Goal: Transaction & Acquisition: Register for event/course

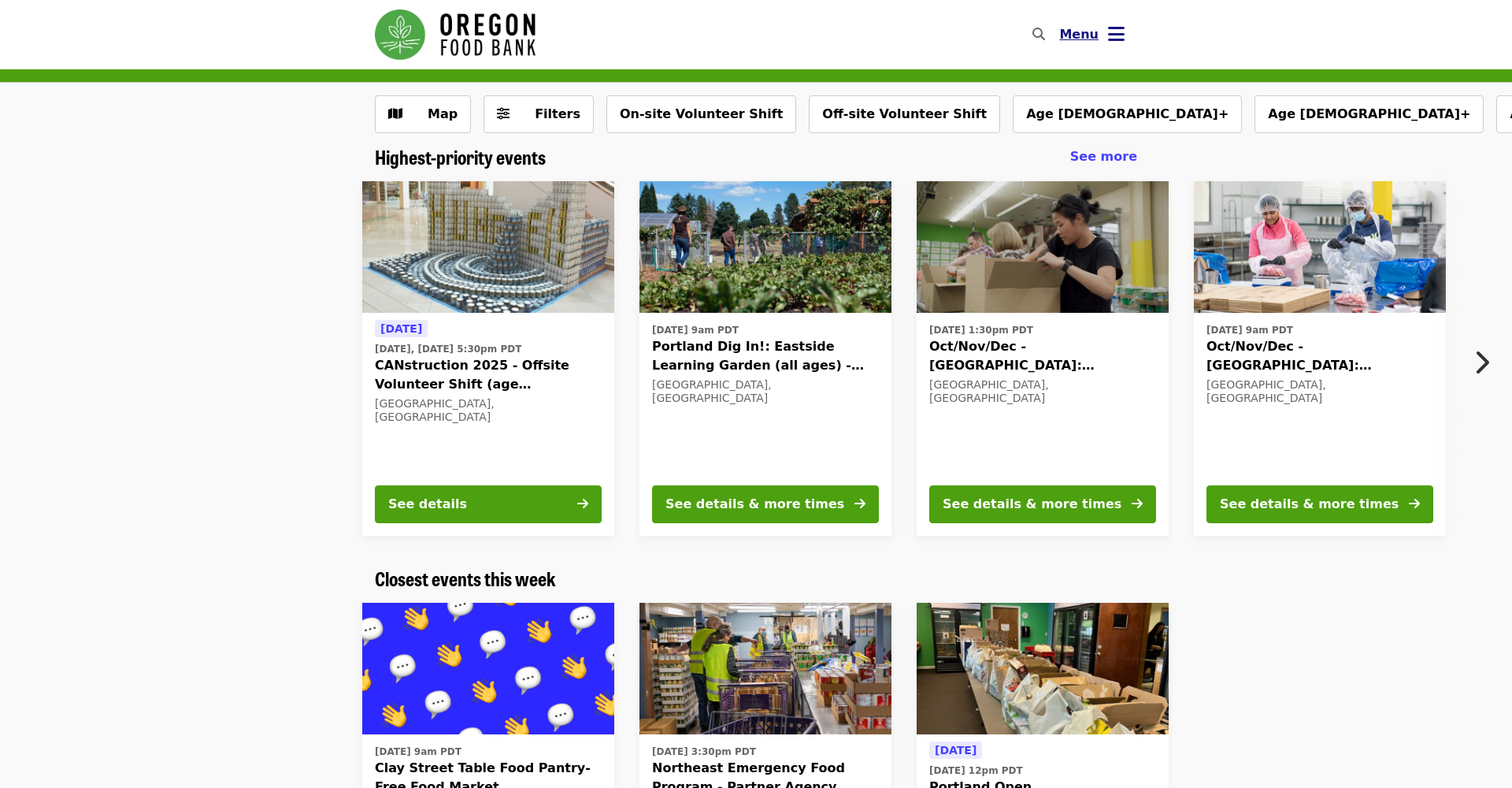
click at [1116, 34] on icon "bars icon" at bounding box center [1116, 34] width 16 height 23
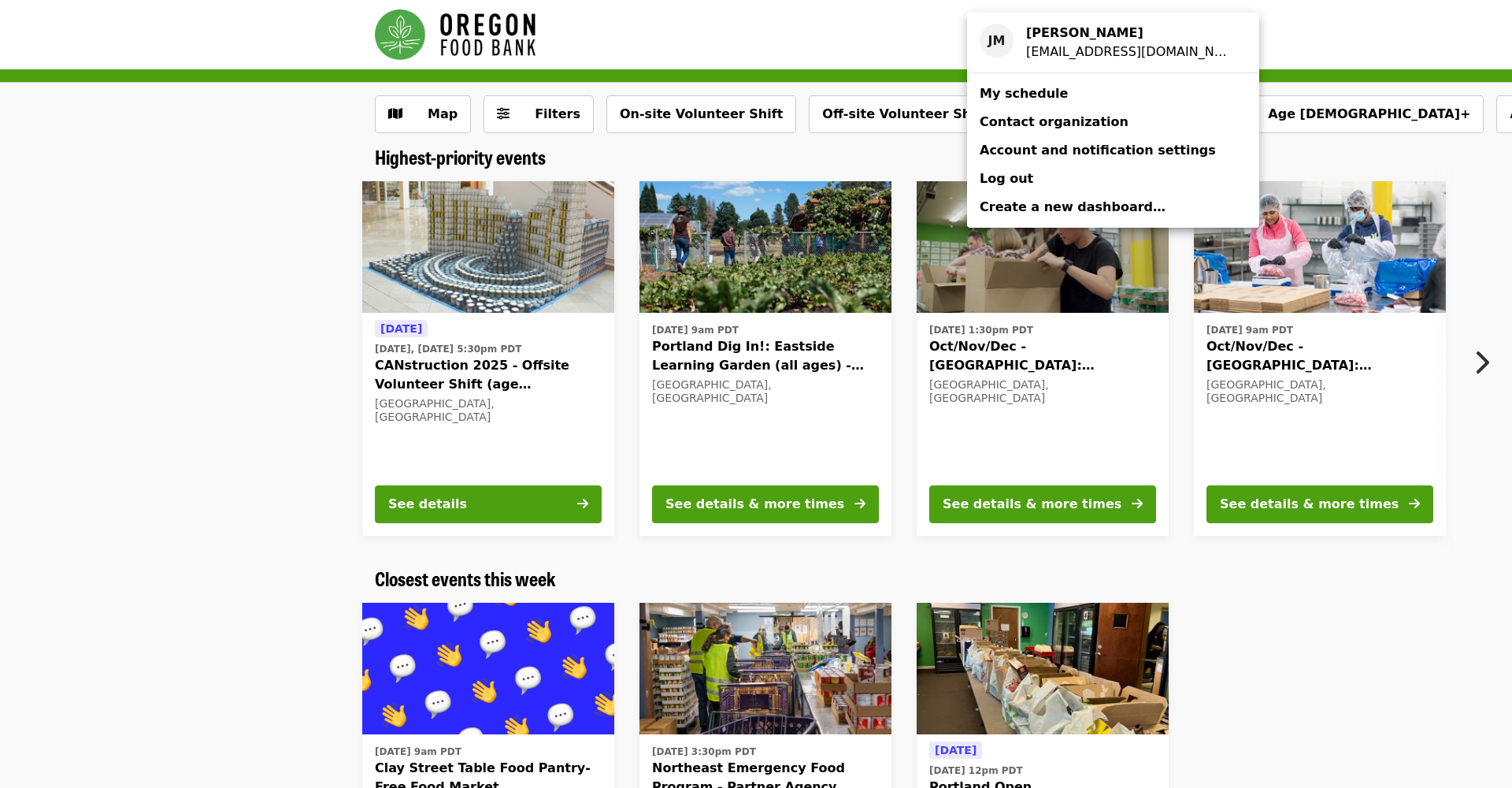
click at [1028, 90] on span "My schedule" at bounding box center [1024, 94] width 88 height 15
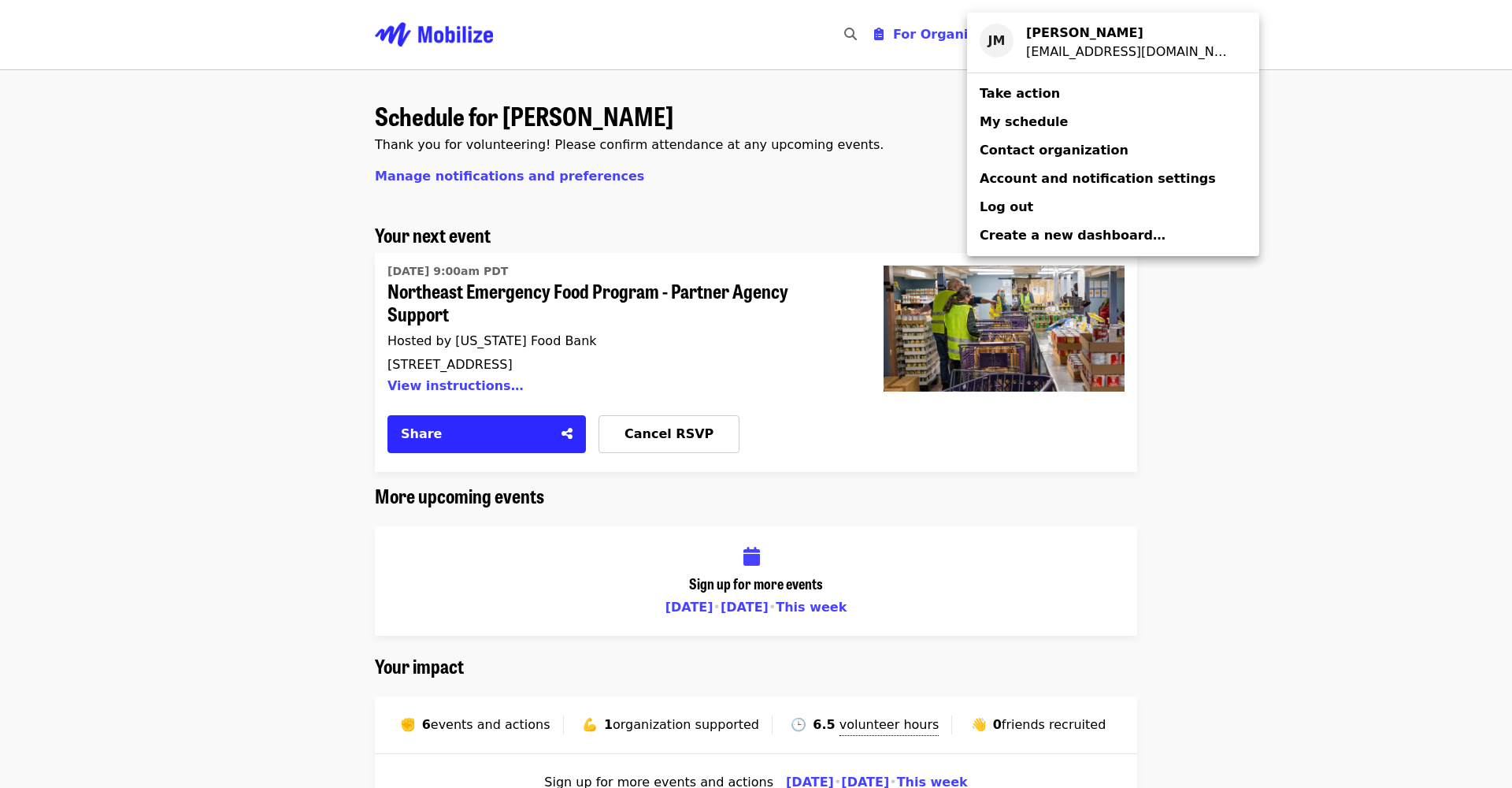
click at [1394, 523] on div "Account menu" at bounding box center [756, 394] width 1512 height 788
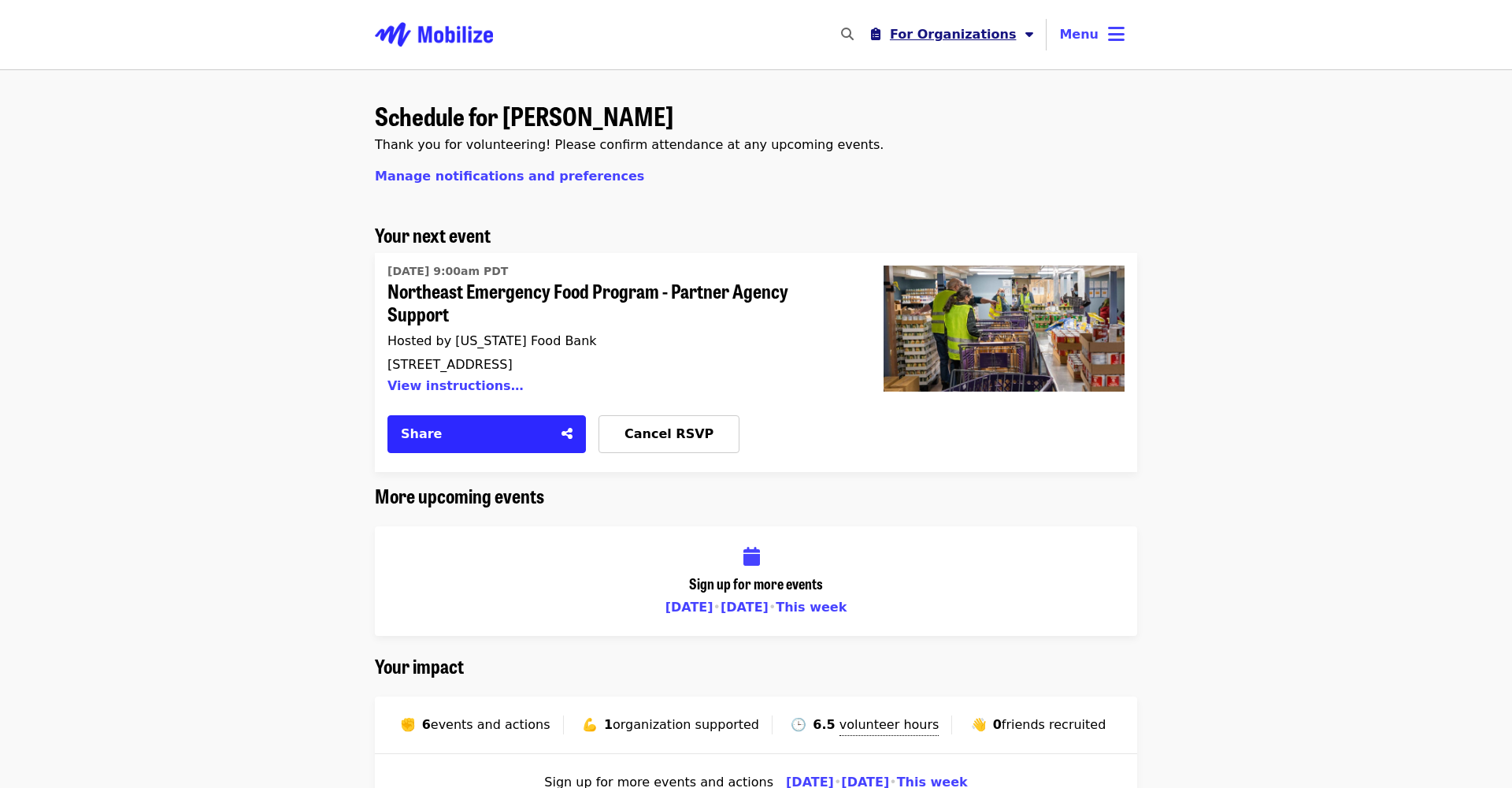
click at [951, 37] on span "For Organizations" at bounding box center [953, 34] width 127 height 15
click at [1230, 191] on div "Organizer Menu" at bounding box center [756, 394] width 1512 height 788
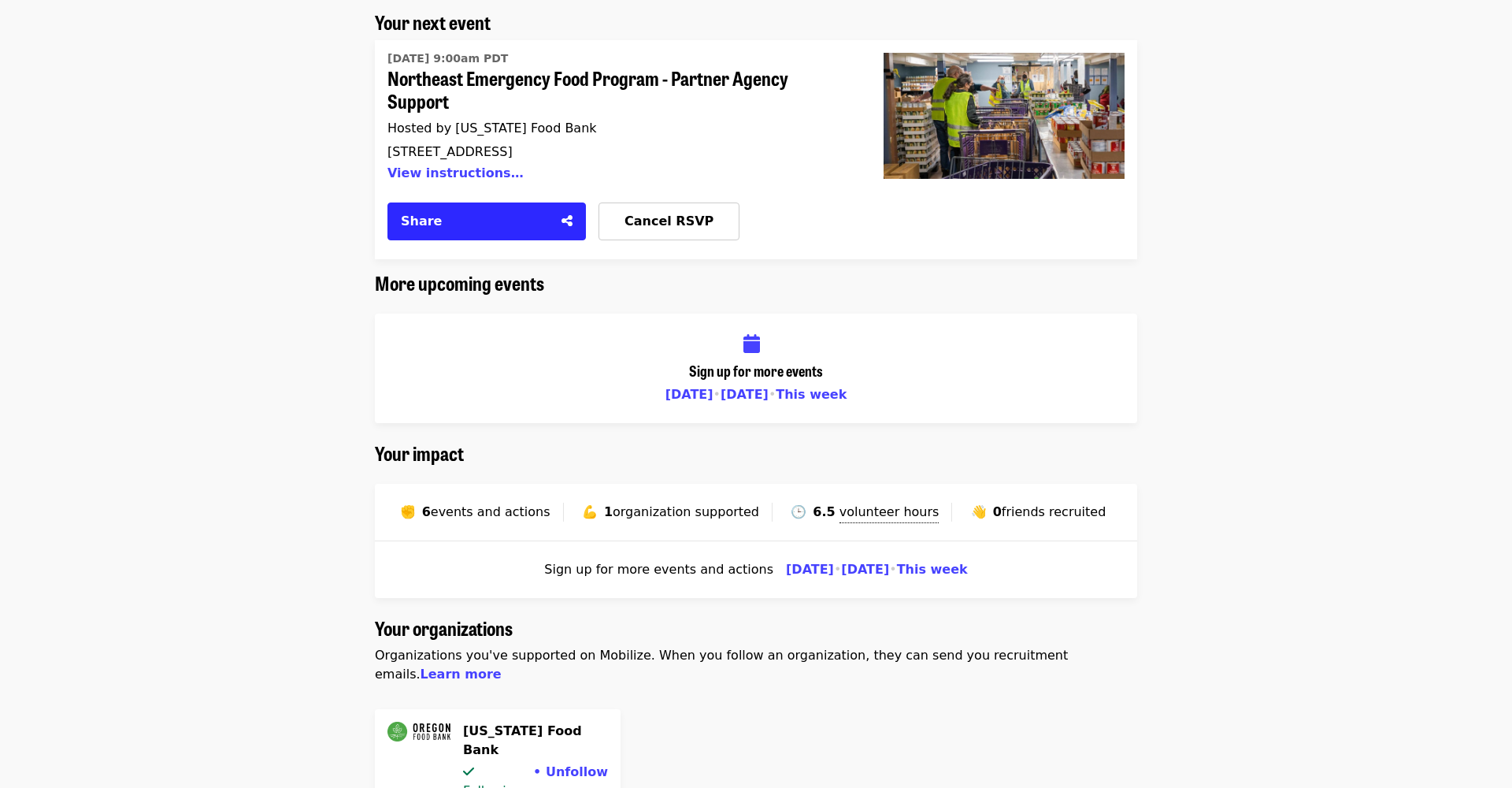
scroll to position [223, 0]
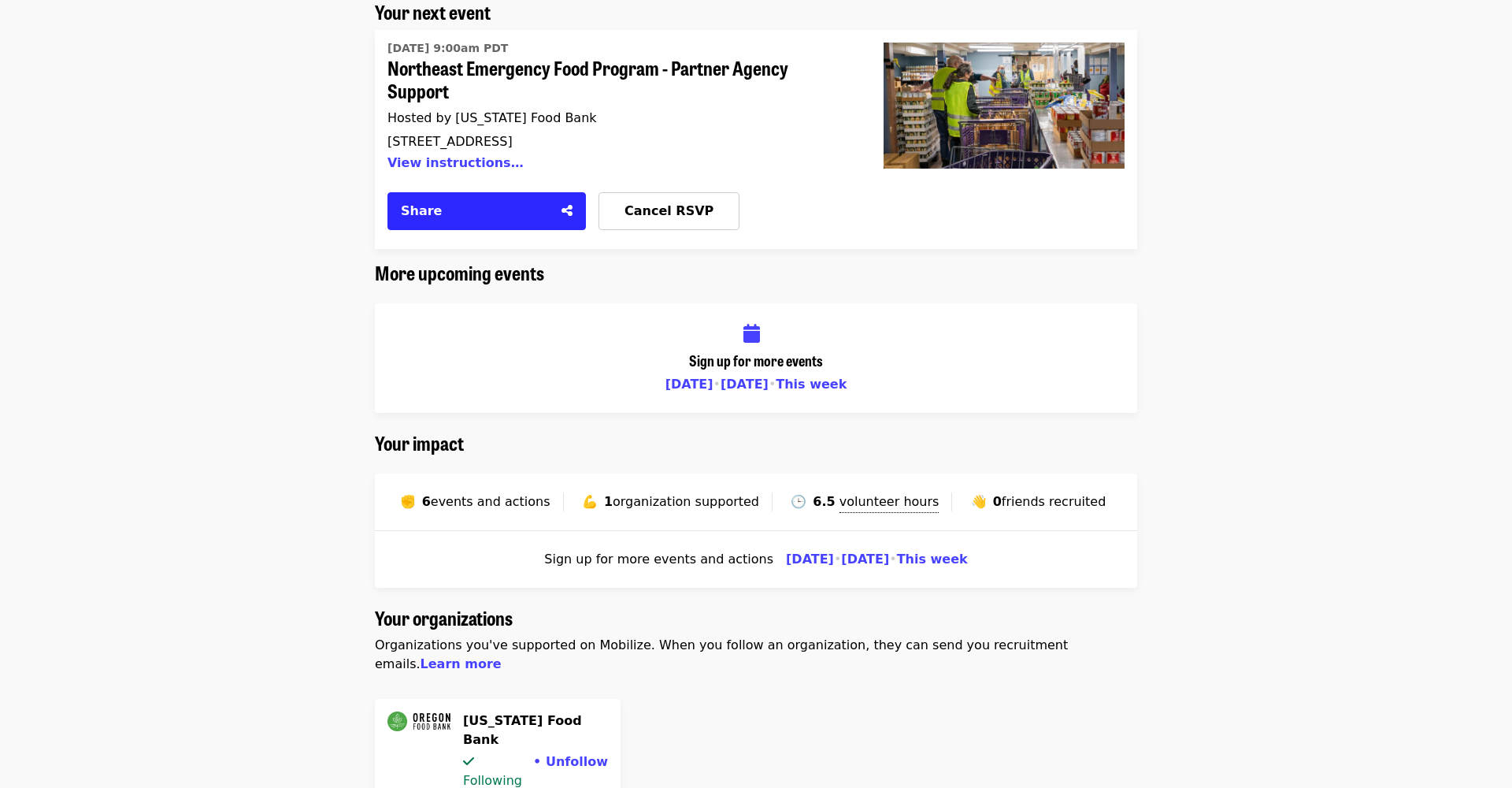
click at [818, 378] on span "This week" at bounding box center [811, 384] width 71 height 15
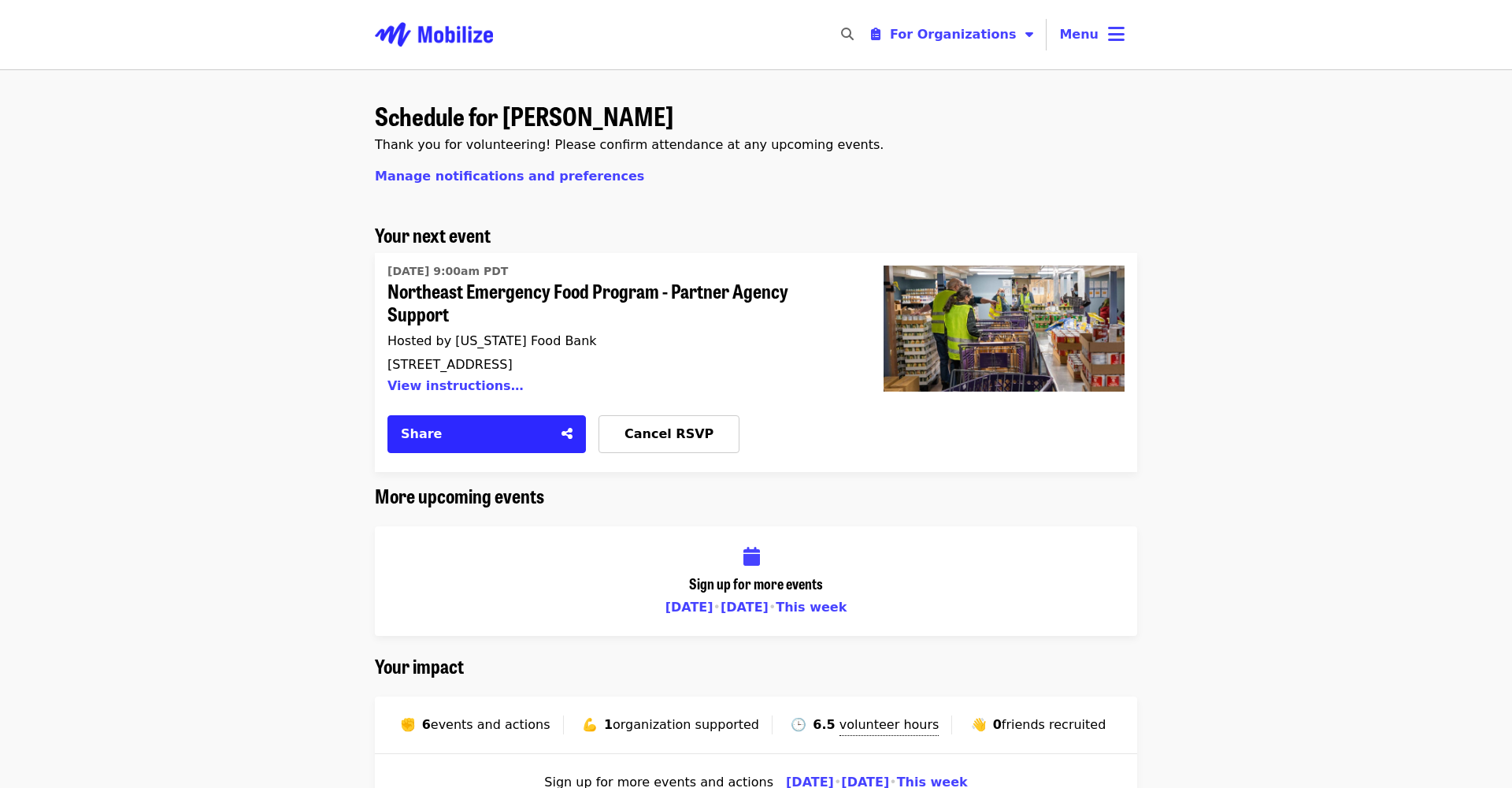
scroll to position [1, 0]
click at [1084, 39] on span "Menu" at bounding box center [1079, 34] width 39 height 15
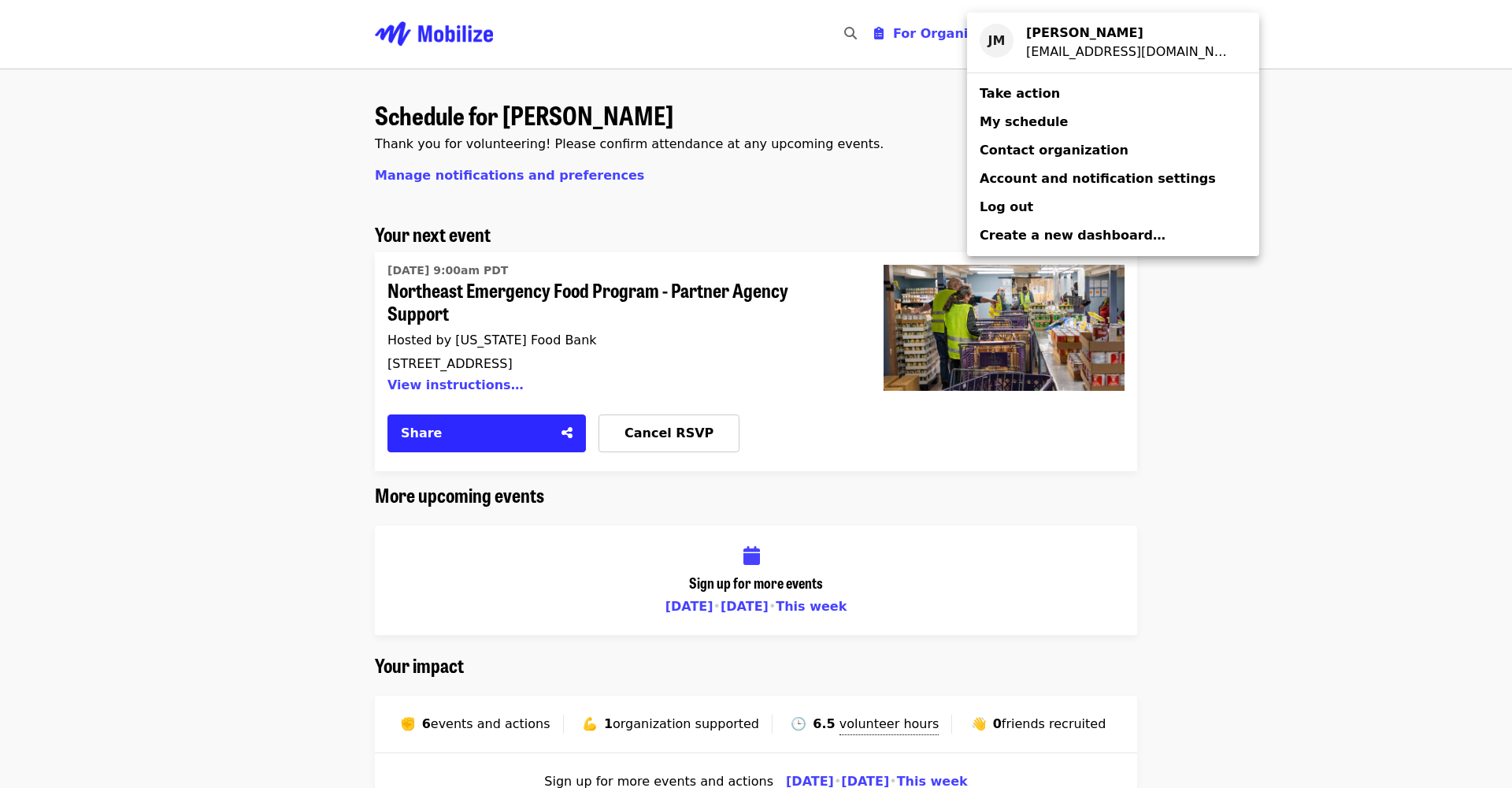
click at [1034, 123] on span "My schedule" at bounding box center [1024, 121] width 88 height 15
click at [1321, 323] on div "Account menu" at bounding box center [756, 394] width 1512 height 788
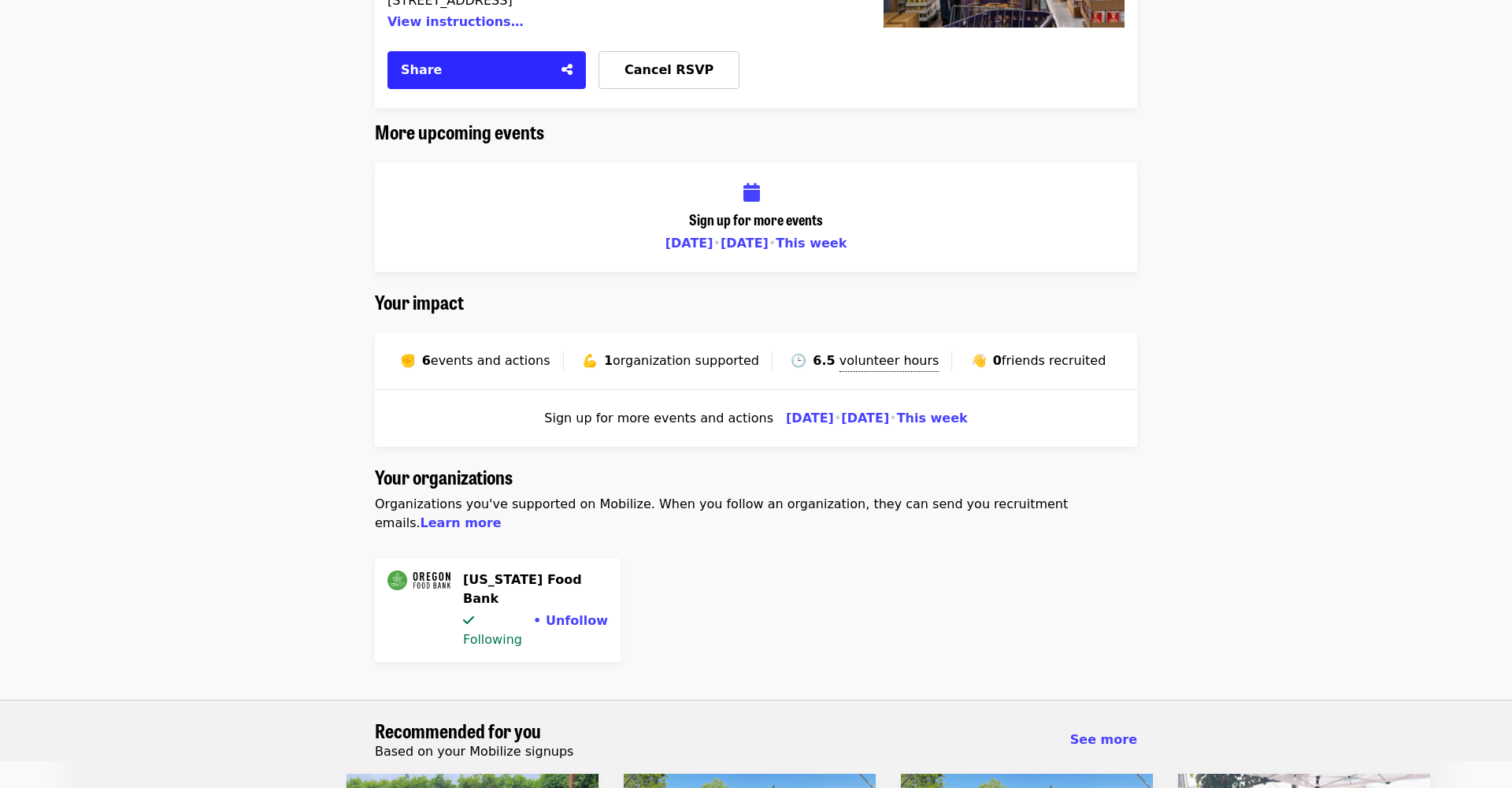
scroll to position [364, 0]
click at [529, 570] on div "[US_STATE] Food Bank Following • Unfollow" at bounding box center [529, 609] width 158 height 79
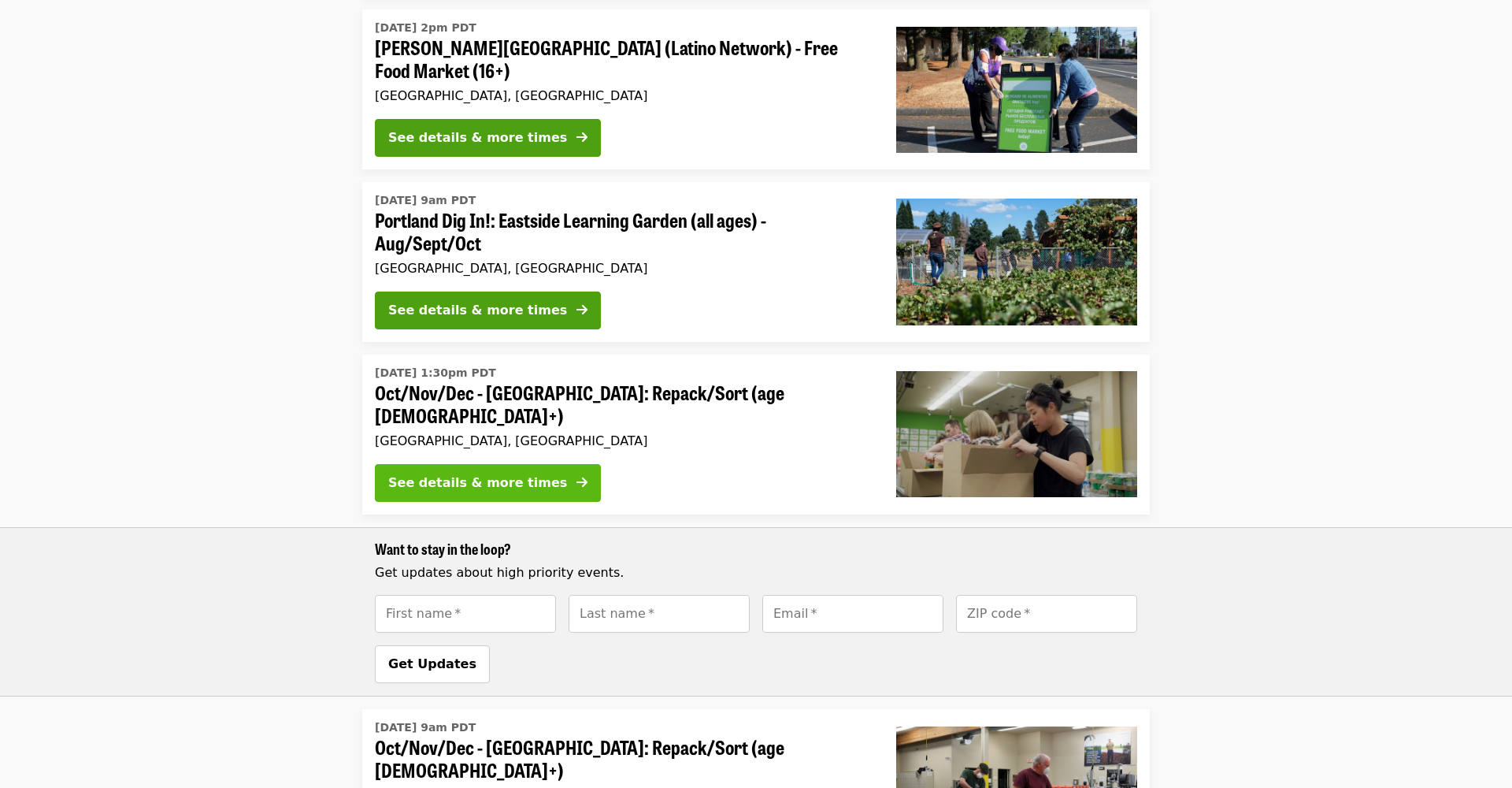
scroll to position [1955, 0]
click at [450, 473] on div "See details & more times" at bounding box center [478, 482] width 179 height 19
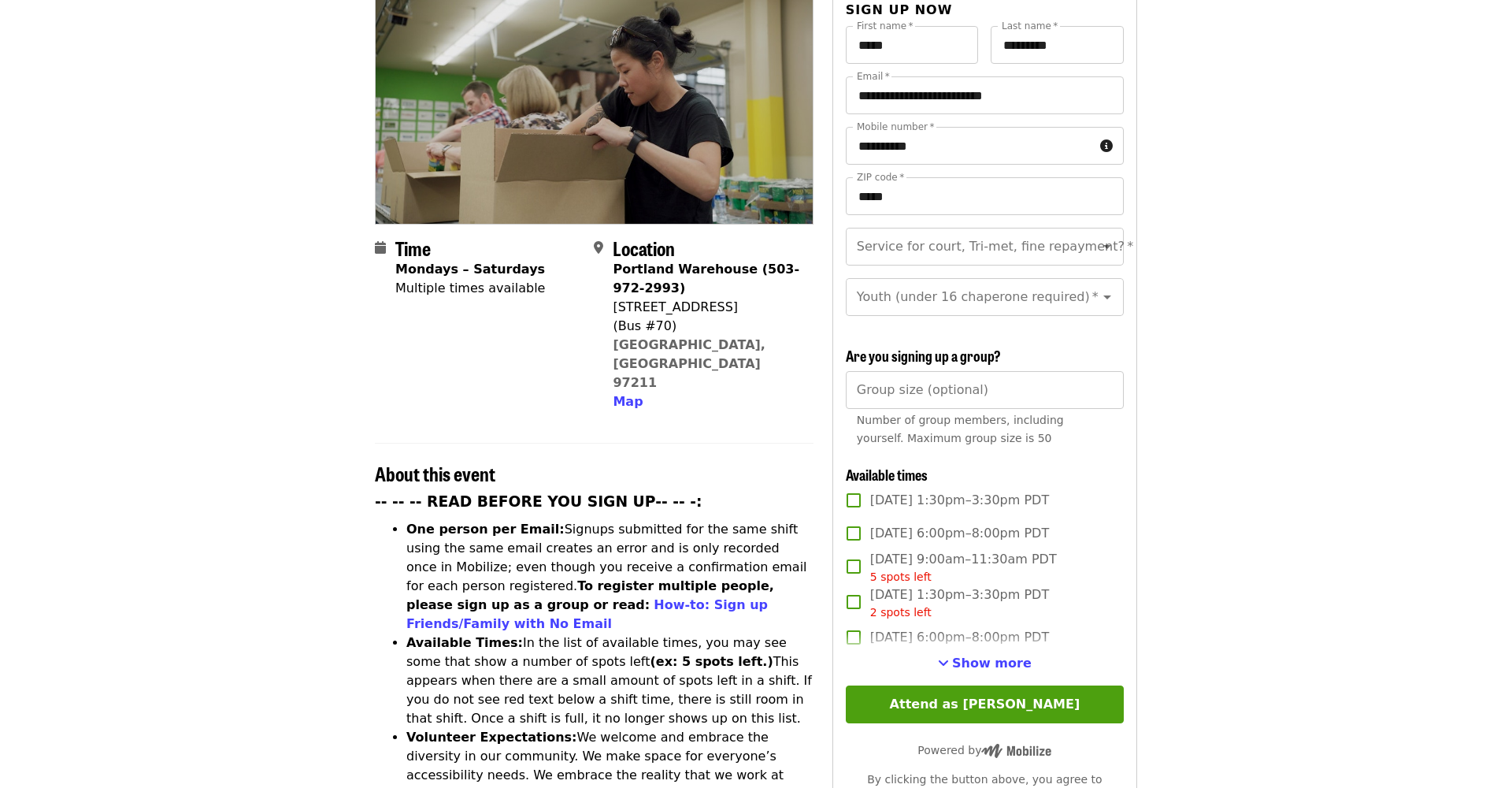
scroll to position [291, 0]
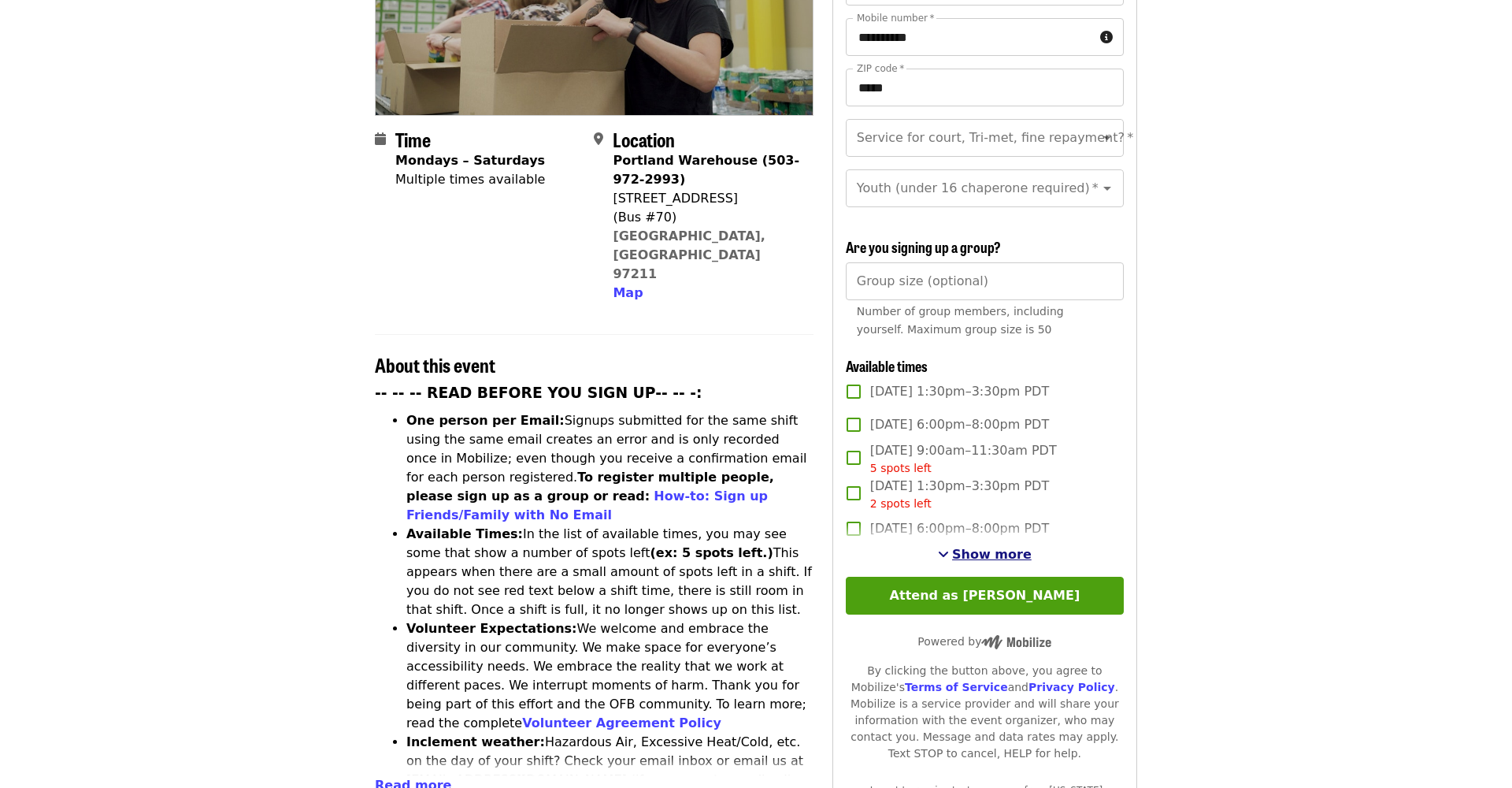
click at [988, 547] on span "Show more" at bounding box center [992, 554] width 80 height 15
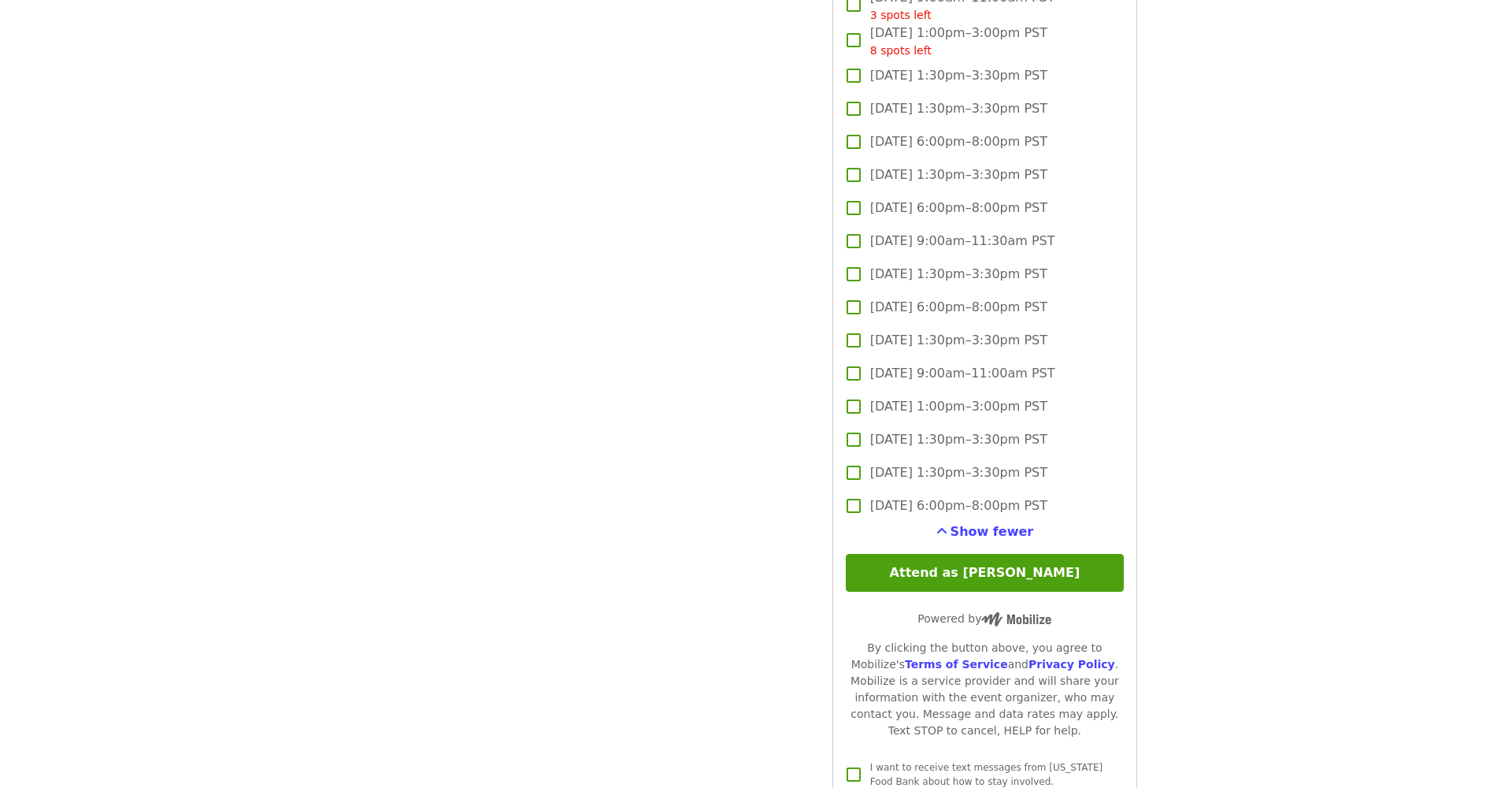
scroll to position [3847, 0]
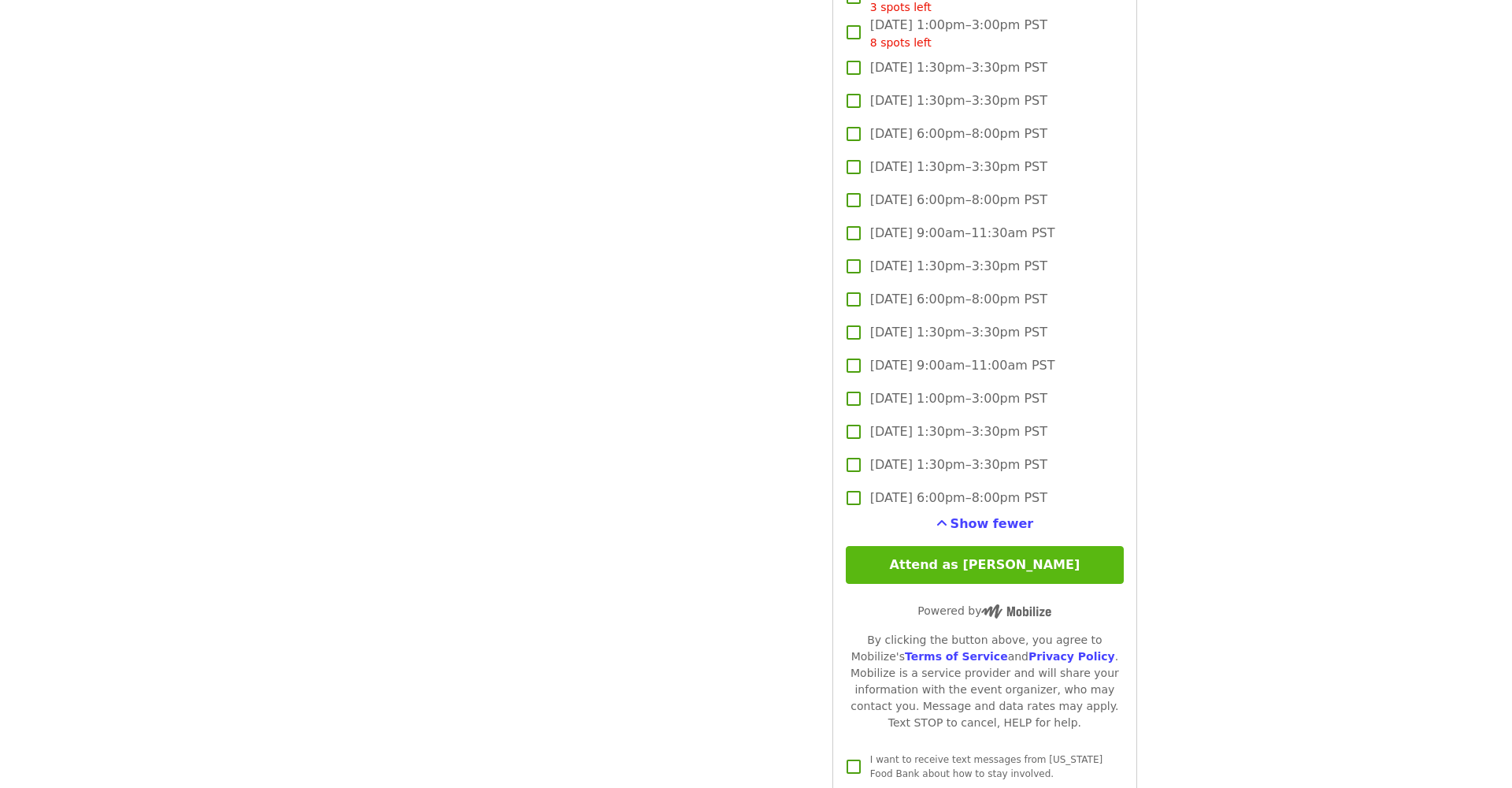
click at [977, 546] on button "Attend as [PERSON_NAME]" at bounding box center [985, 565] width 278 height 38
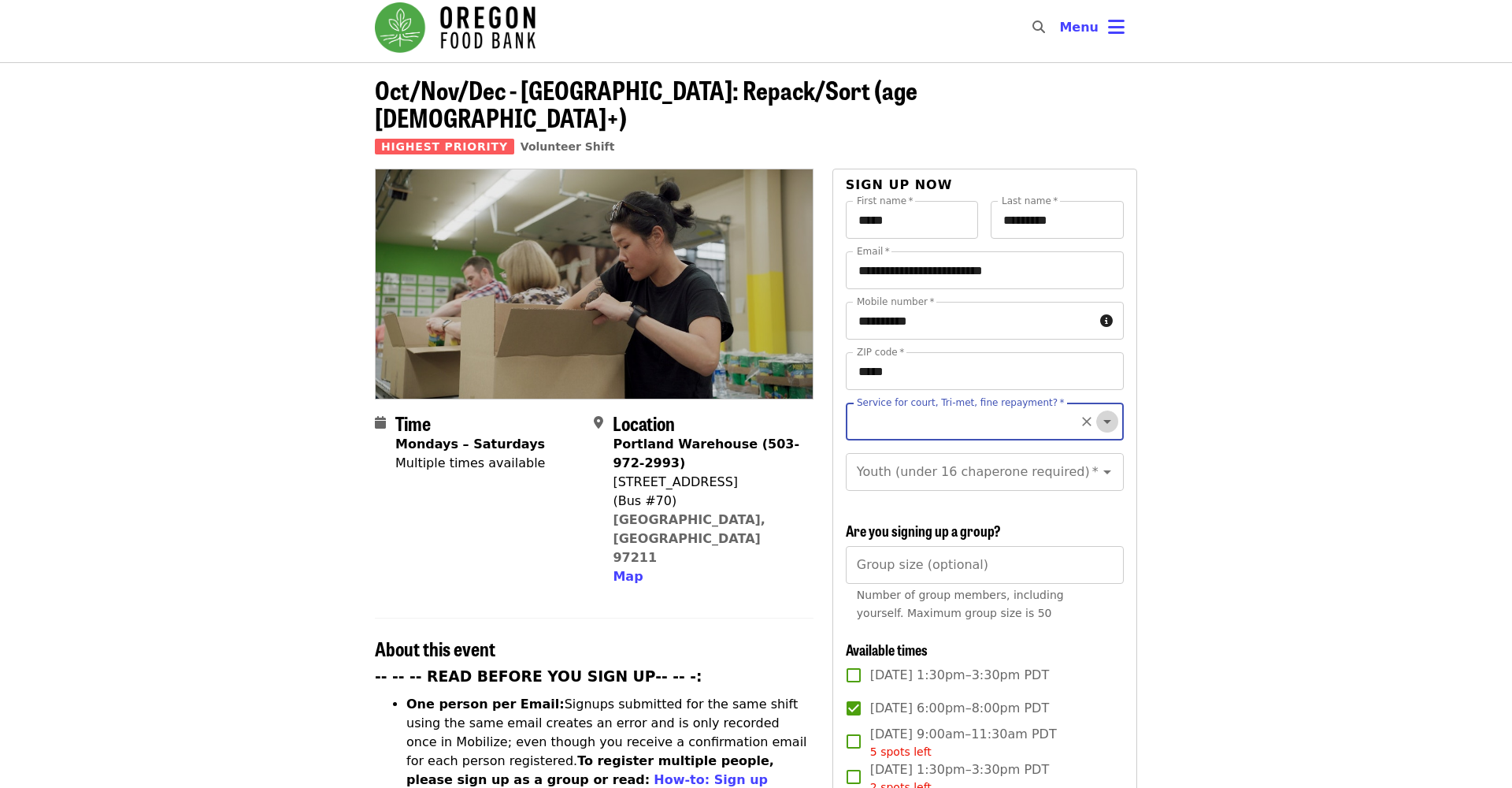
click at [1107, 419] on icon "Open" at bounding box center [1107, 421] width 8 height 4
click at [967, 463] on li "Yes- Form required. See shift description for link" at bounding box center [984, 474] width 278 height 48
type input "**********"
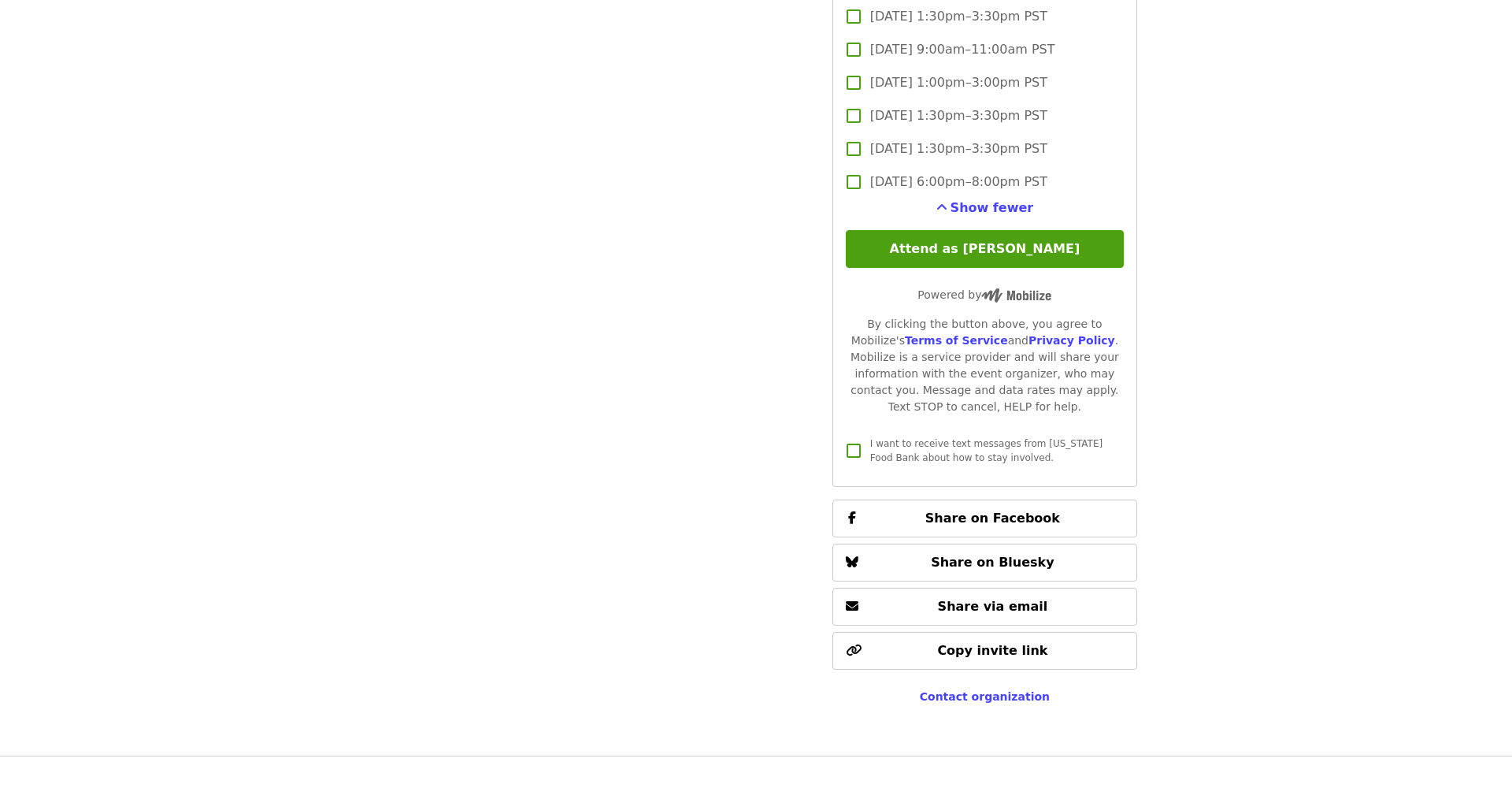
scroll to position [4092, 0]
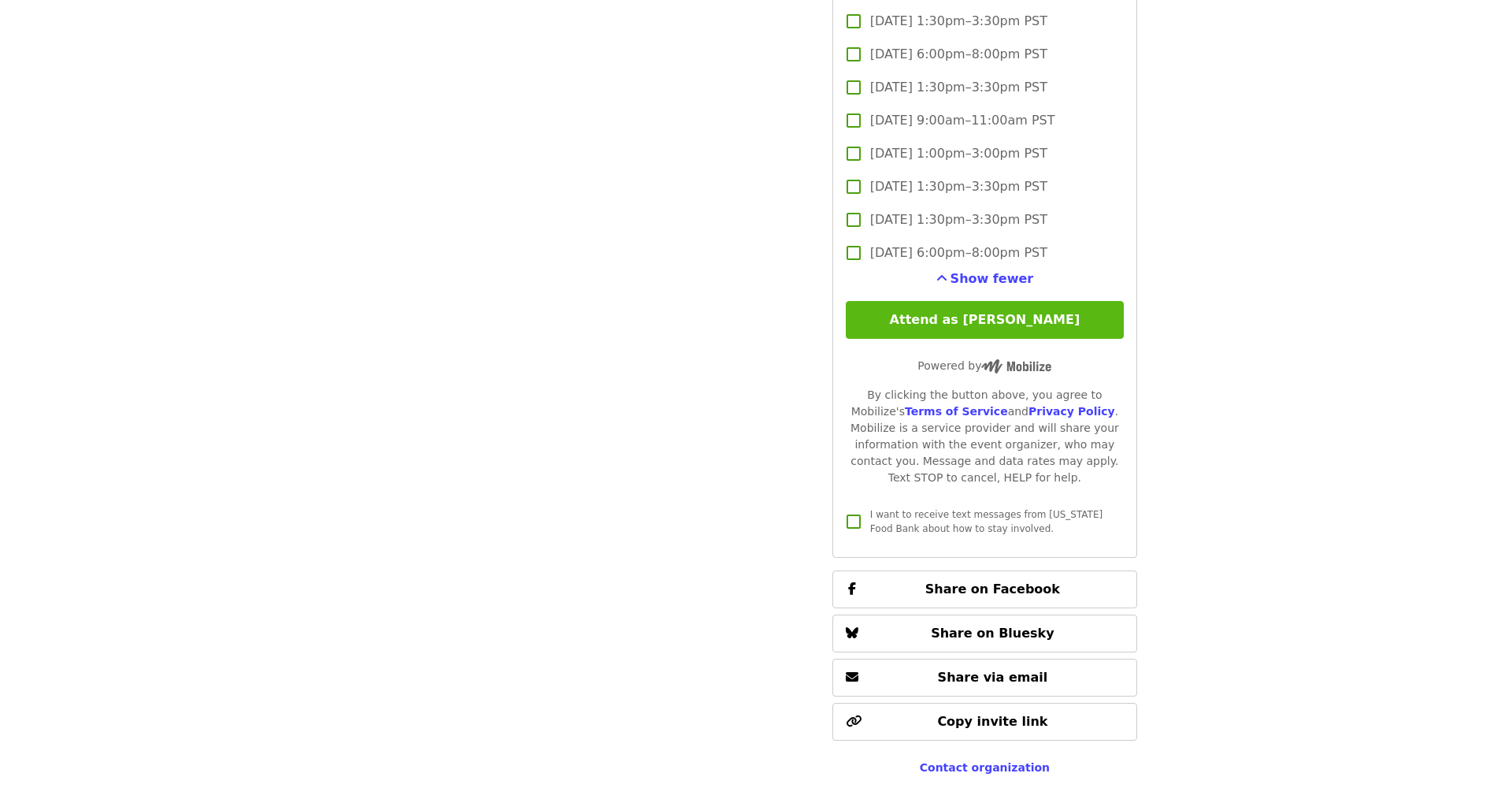
click at [960, 301] on button "Attend as [PERSON_NAME]" at bounding box center [985, 320] width 278 height 38
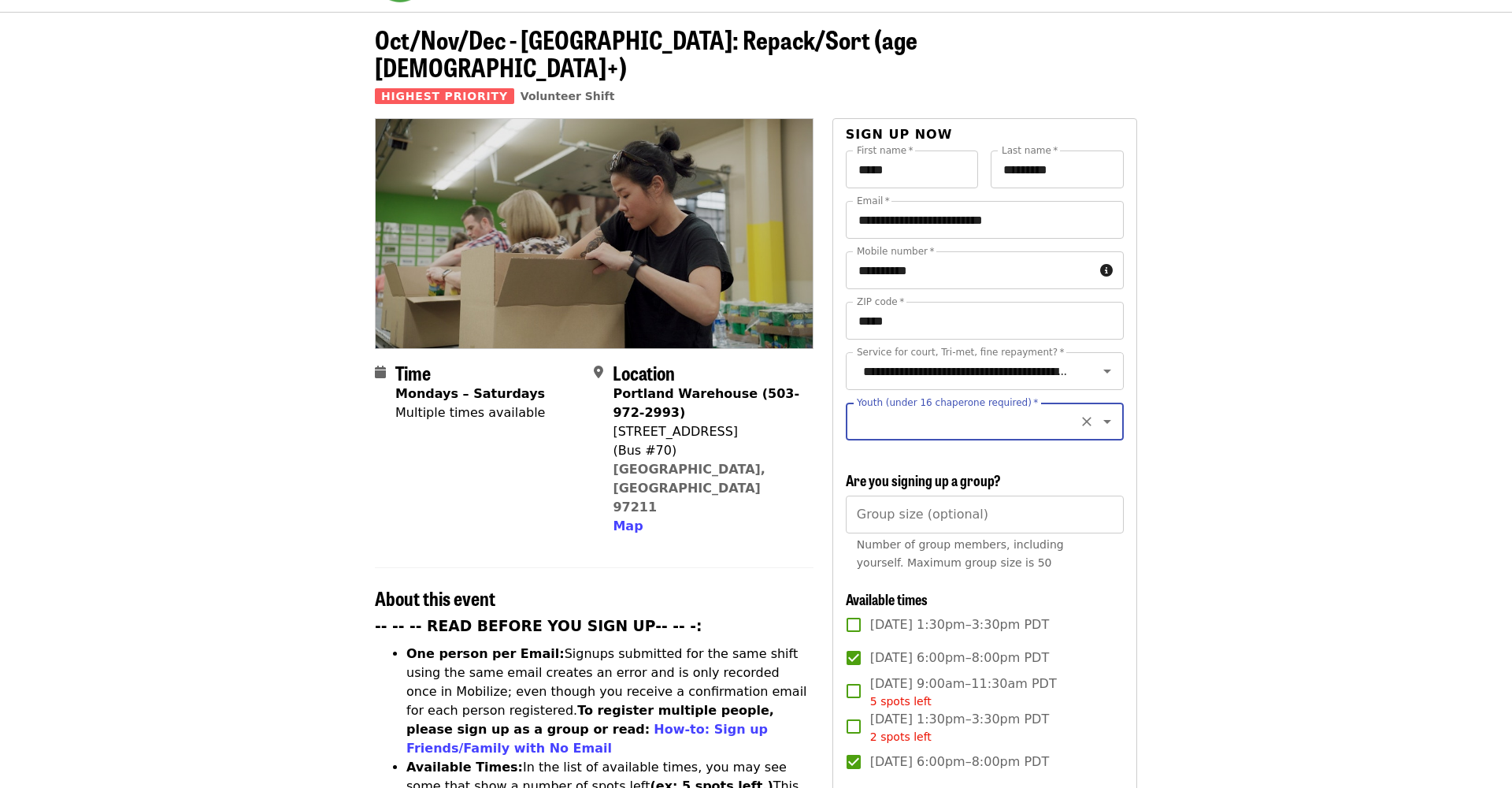
click at [1106, 419] on icon "Open" at bounding box center [1107, 421] width 8 height 4
click at [943, 438] on li "16 and older" at bounding box center [984, 436] width 278 height 29
type input "**********"
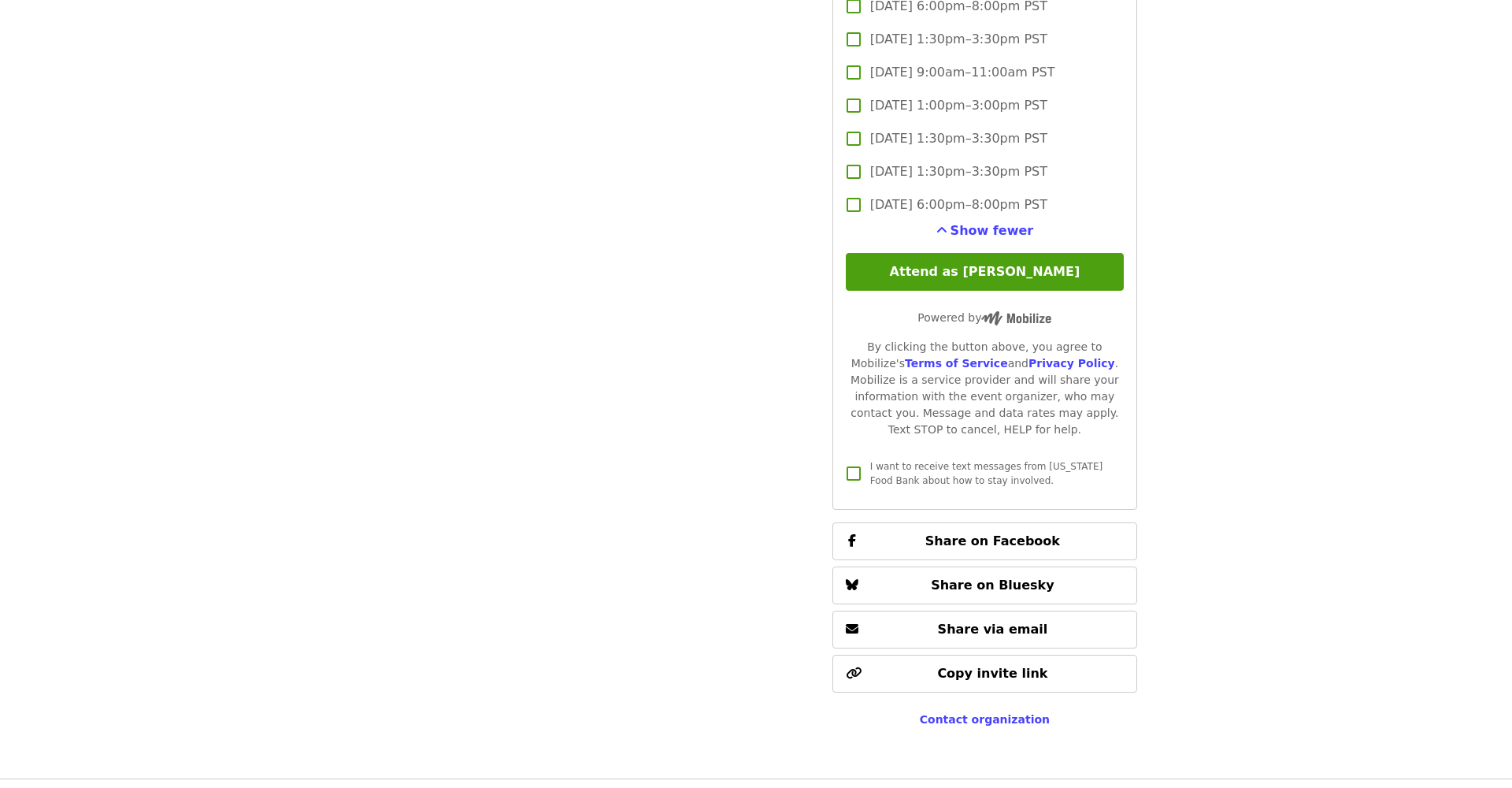
scroll to position [4148, 0]
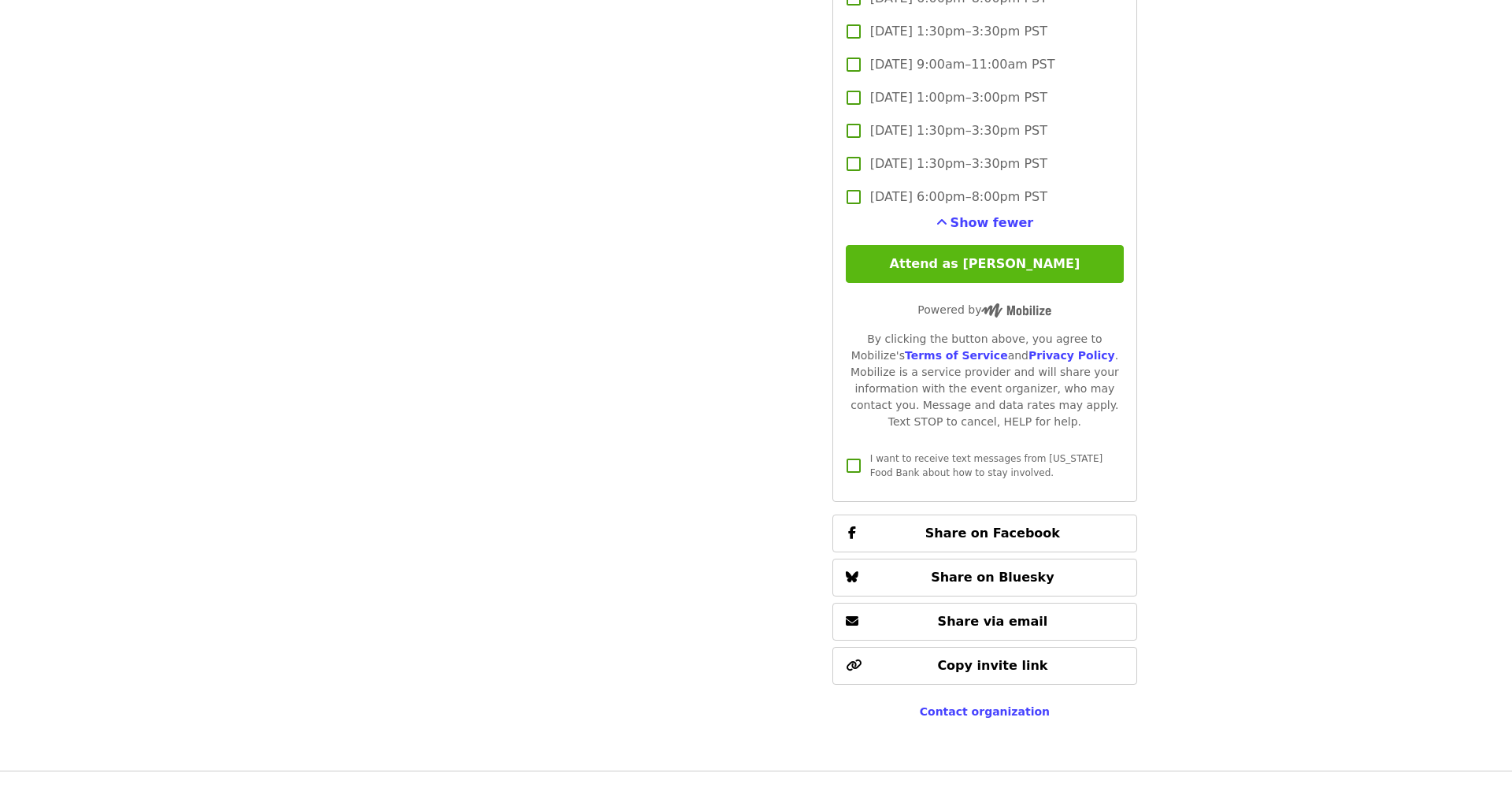
click at [971, 245] on button "Attend as [PERSON_NAME]" at bounding box center [985, 263] width 278 height 38
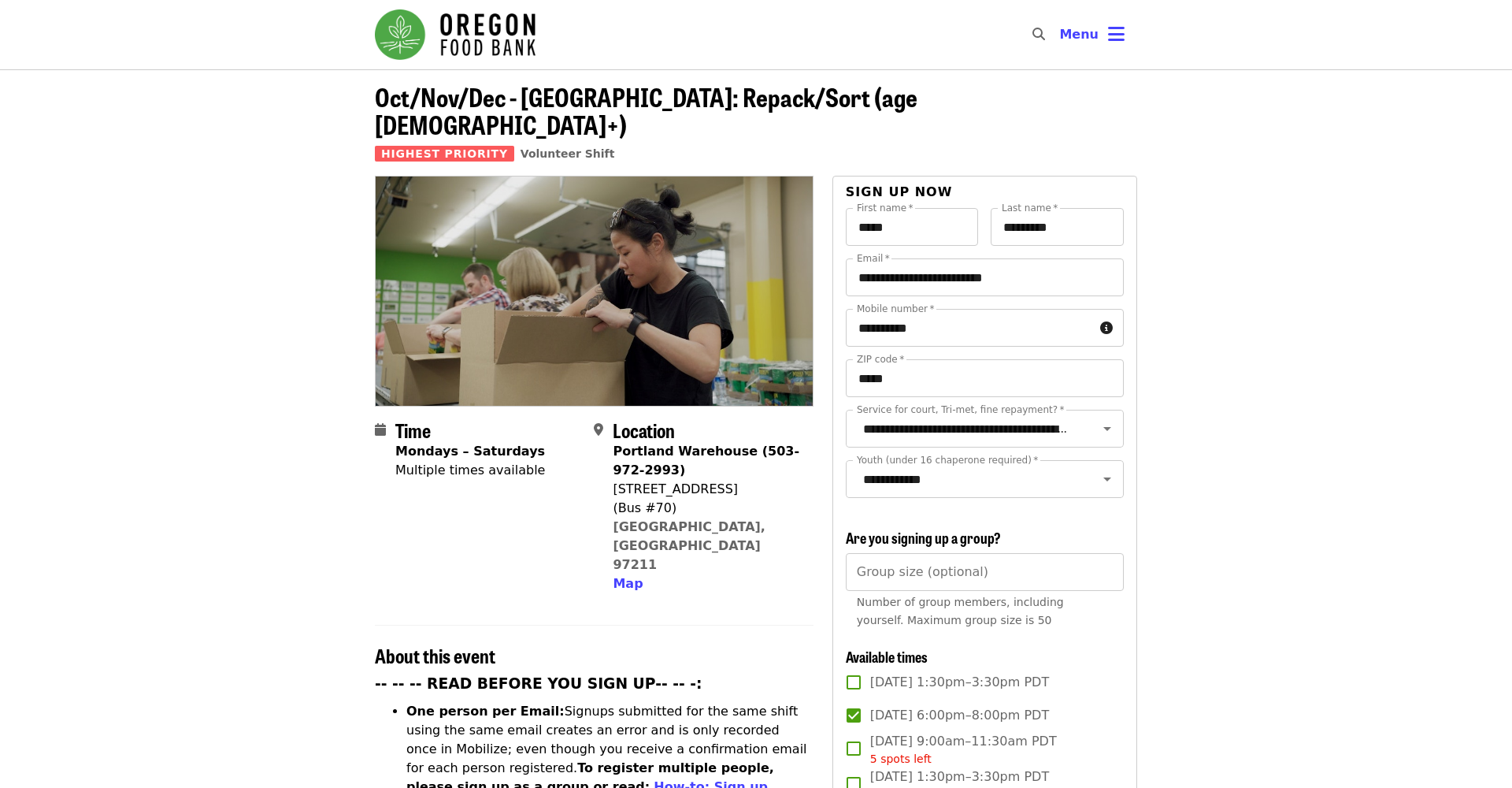
scroll to position [0, 0]
click at [1072, 34] on span "Menu" at bounding box center [1079, 34] width 39 height 15
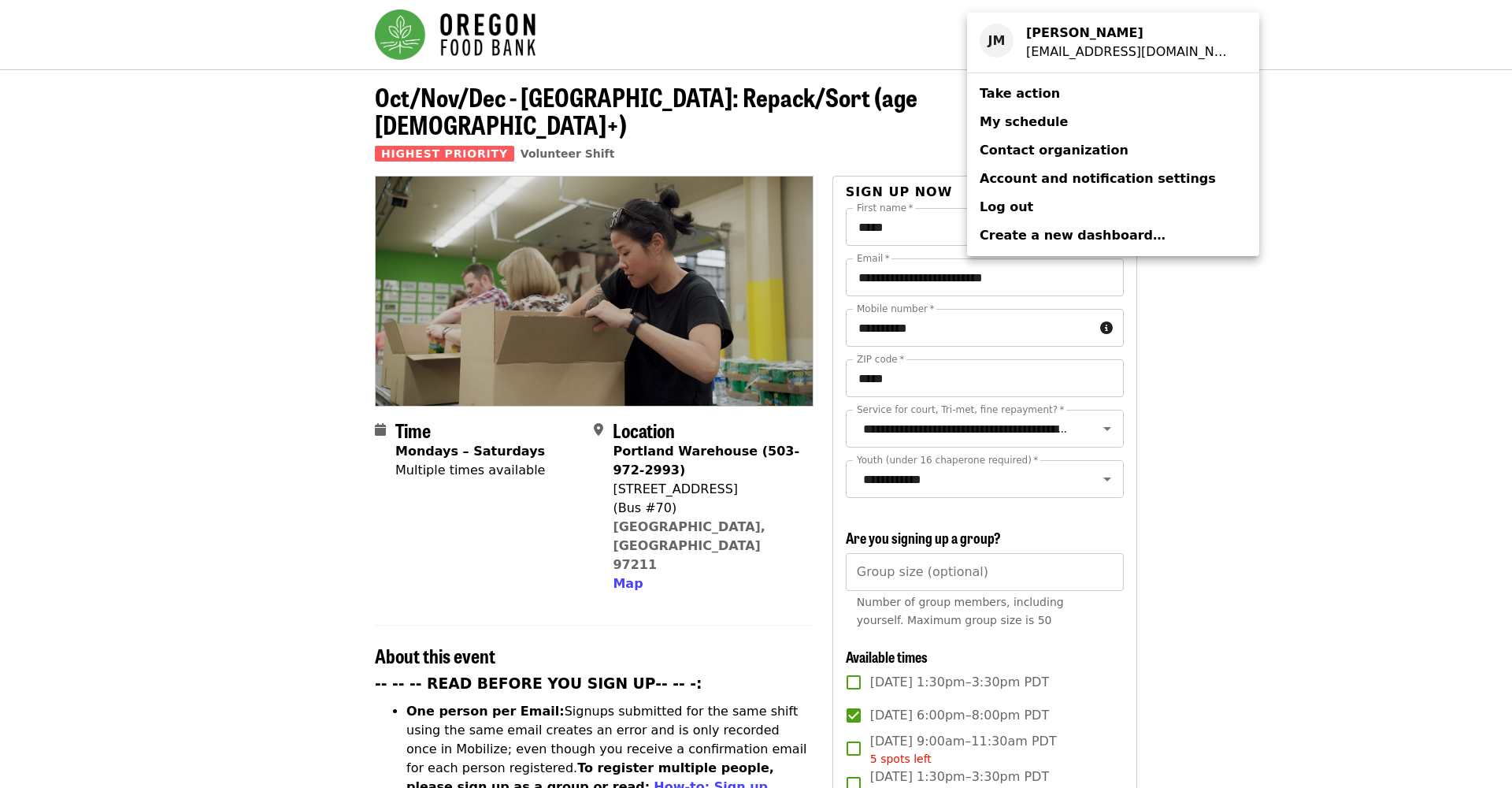
click at [1038, 121] on span "My schedule" at bounding box center [1024, 121] width 88 height 15
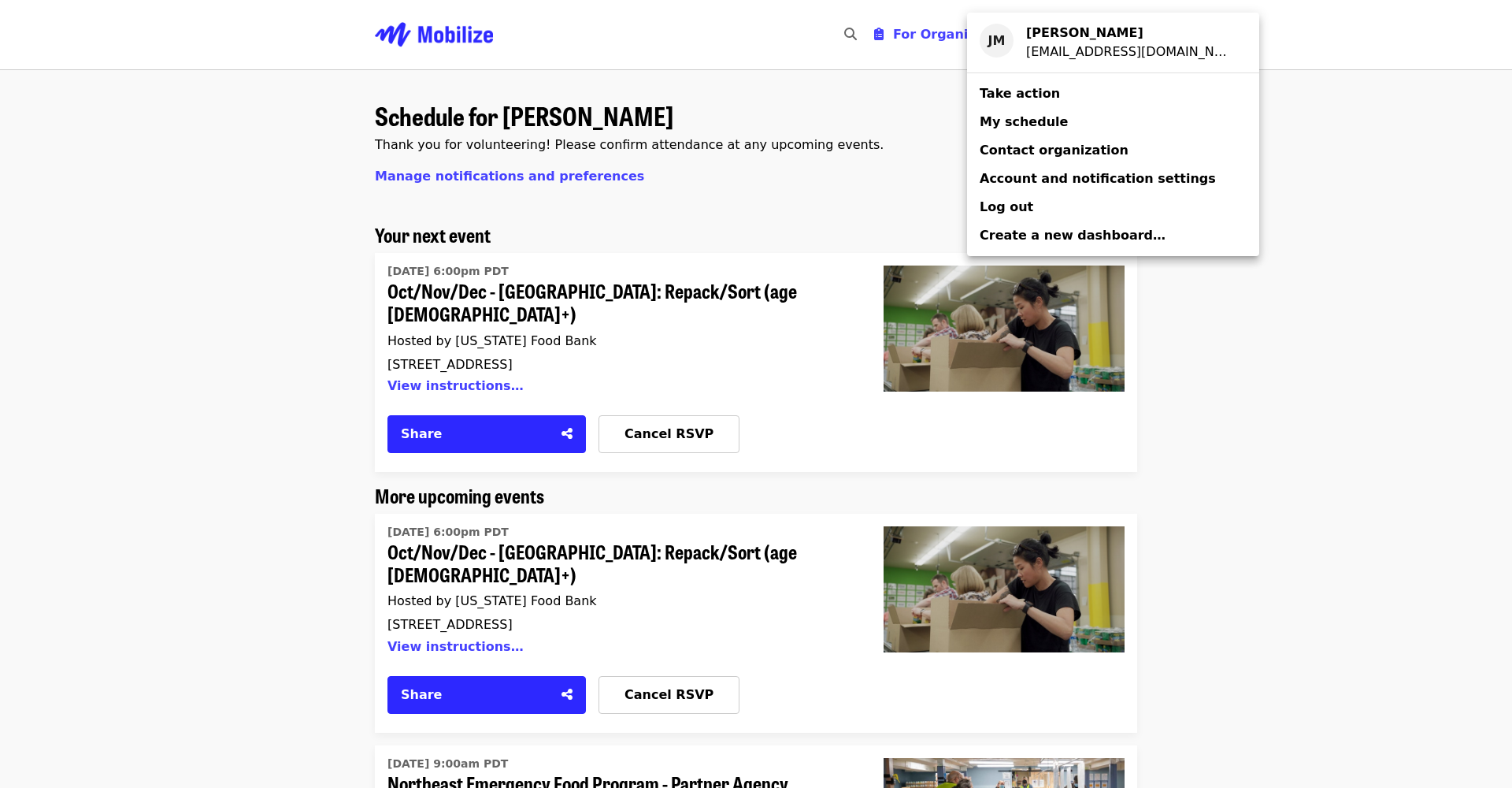
click at [1328, 412] on div "Account menu" at bounding box center [756, 394] width 1512 height 788
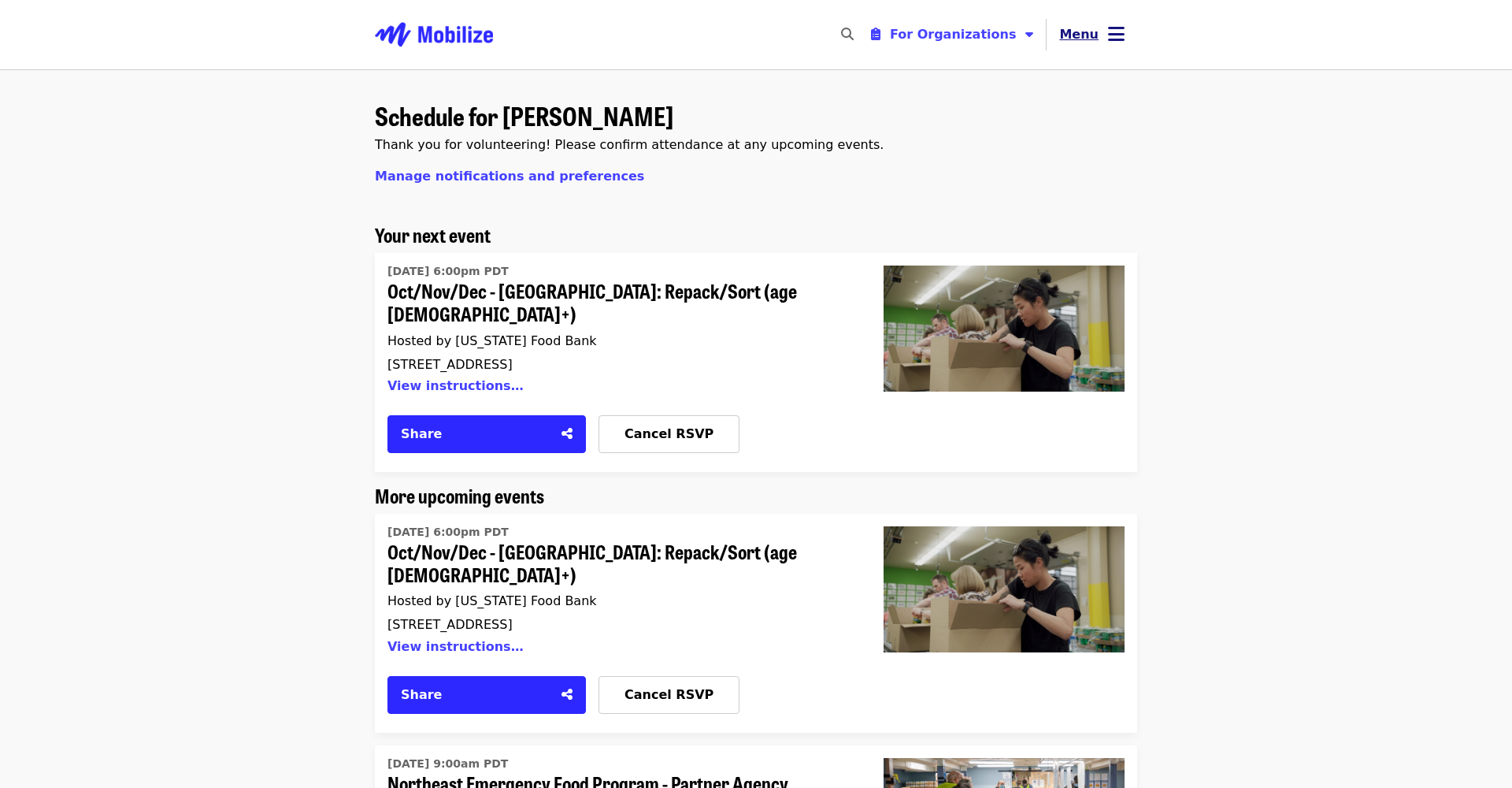
click at [1077, 38] on span "Menu" at bounding box center [1079, 34] width 39 height 15
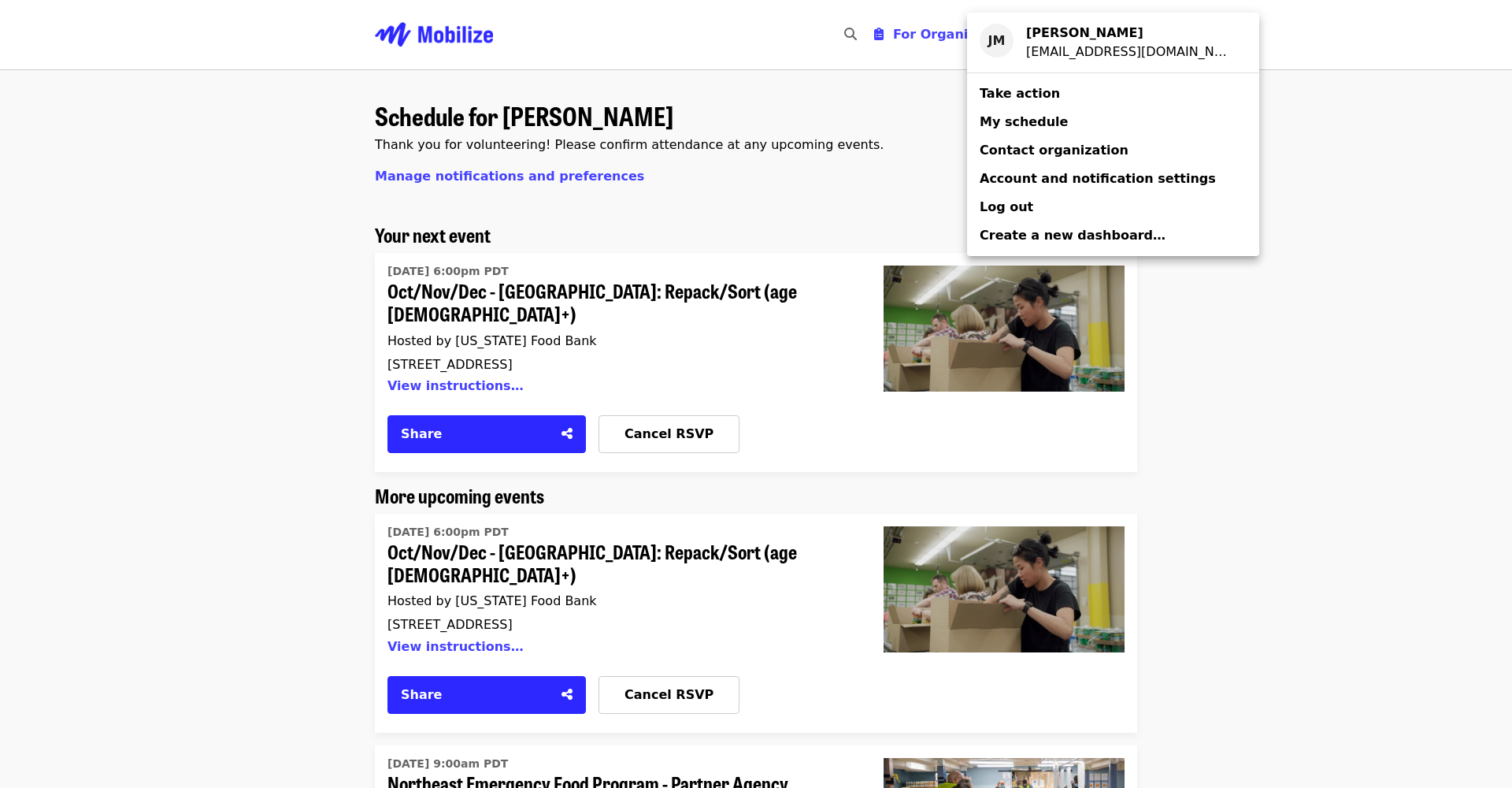
click at [1027, 98] on span "Take action" at bounding box center [1020, 94] width 80 height 15
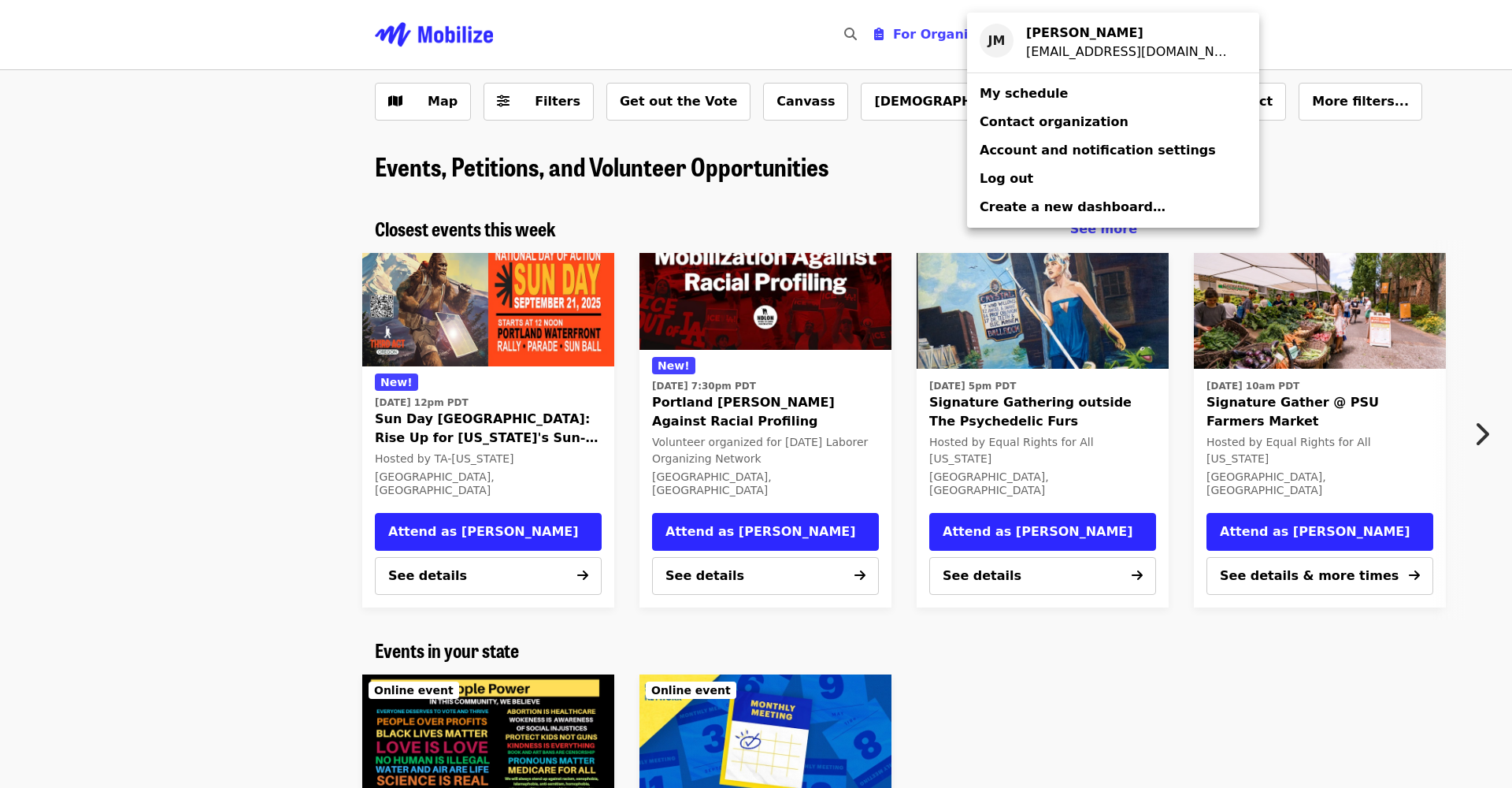
drag, startPoint x: 1107, startPoint y: 638, endPoint x: 1109, endPoint y: 650, distance: 12.2
click at [1107, 638] on div "Account menu" at bounding box center [756, 394] width 1512 height 788
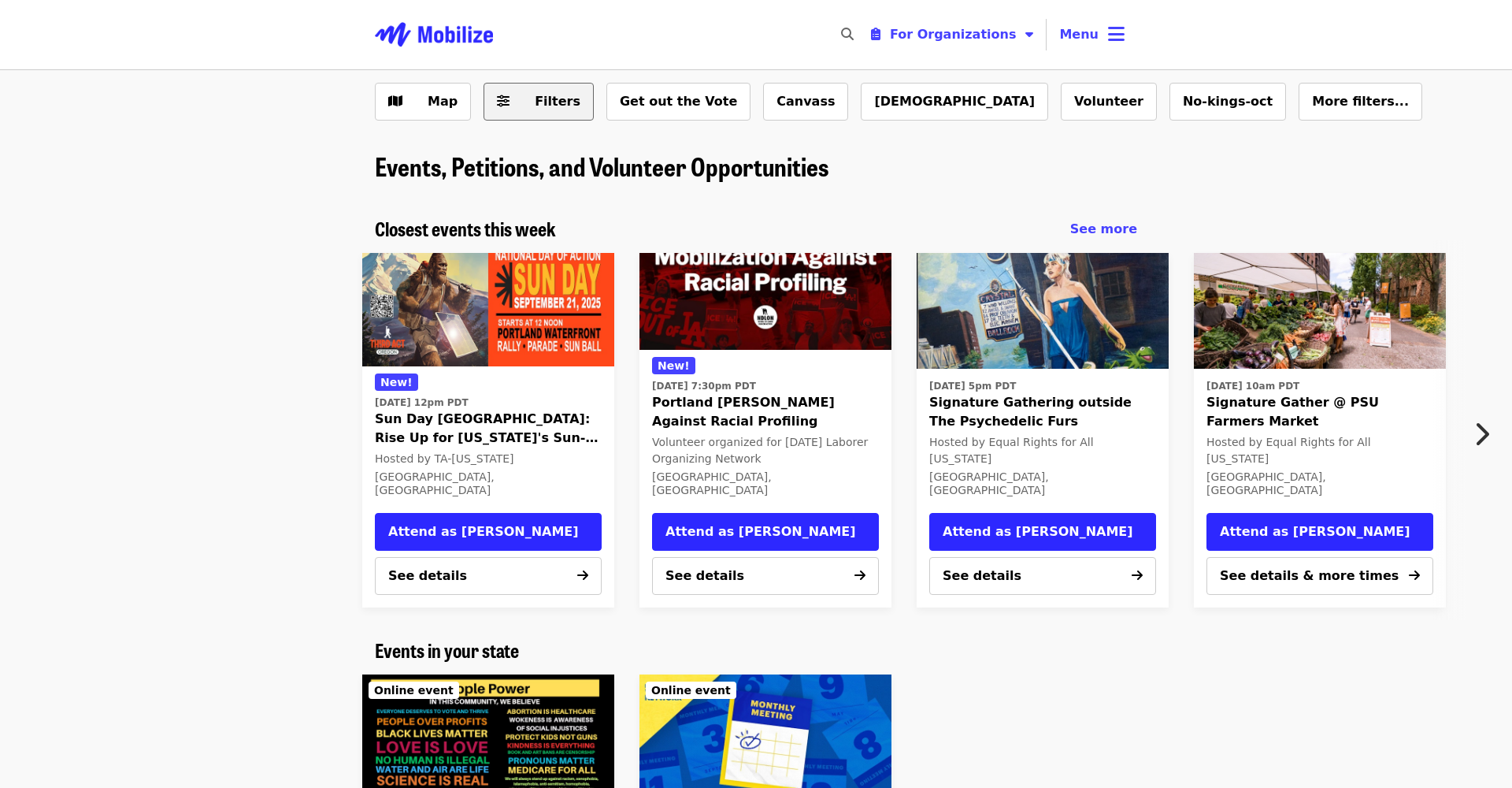
click at [561, 103] on span "Filters" at bounding box center [558, 101] width 46 height 15
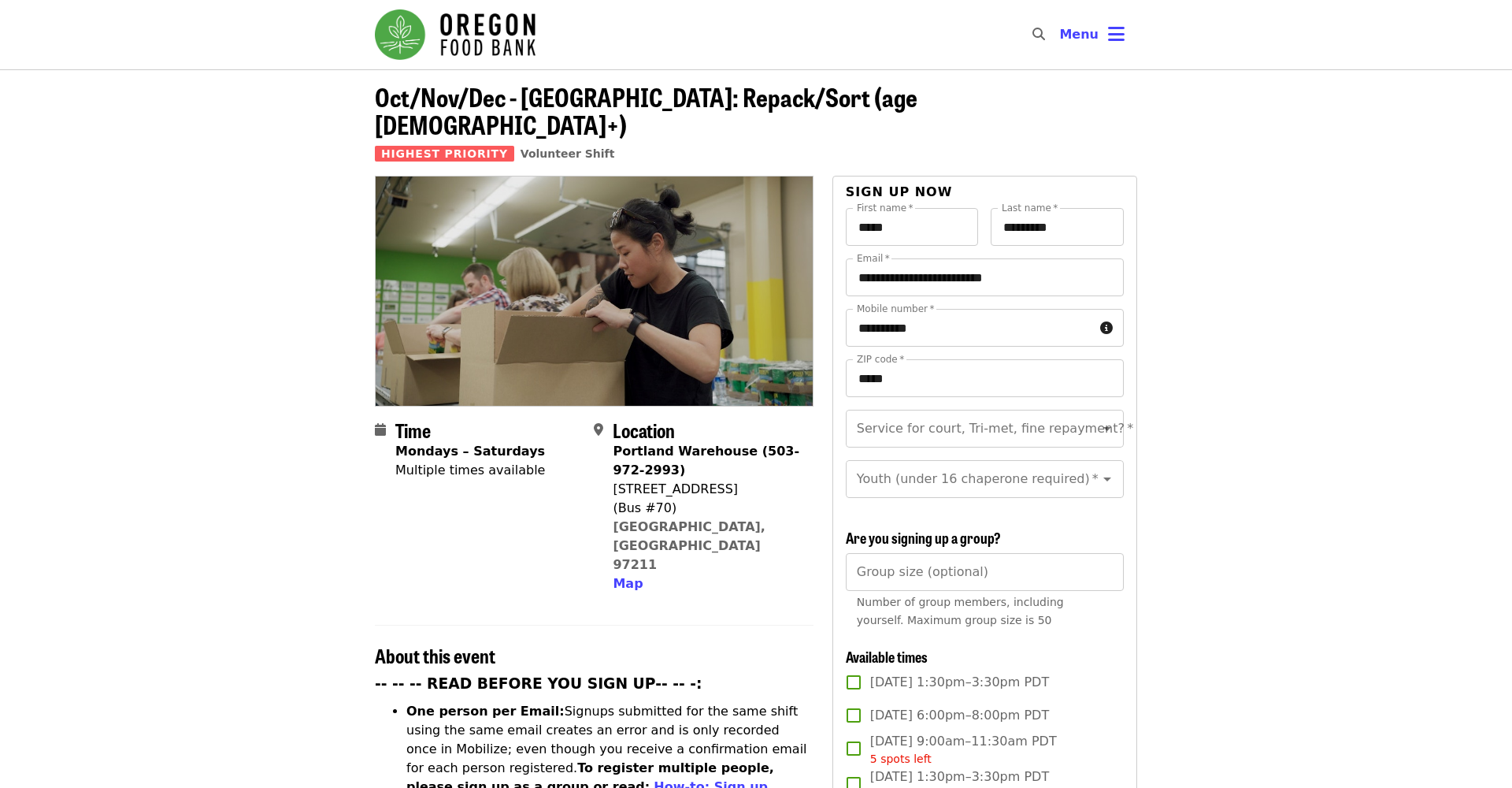
click at [483, 30] on img "Main navigation" at bounding box center [456, 34] width 161 height 50
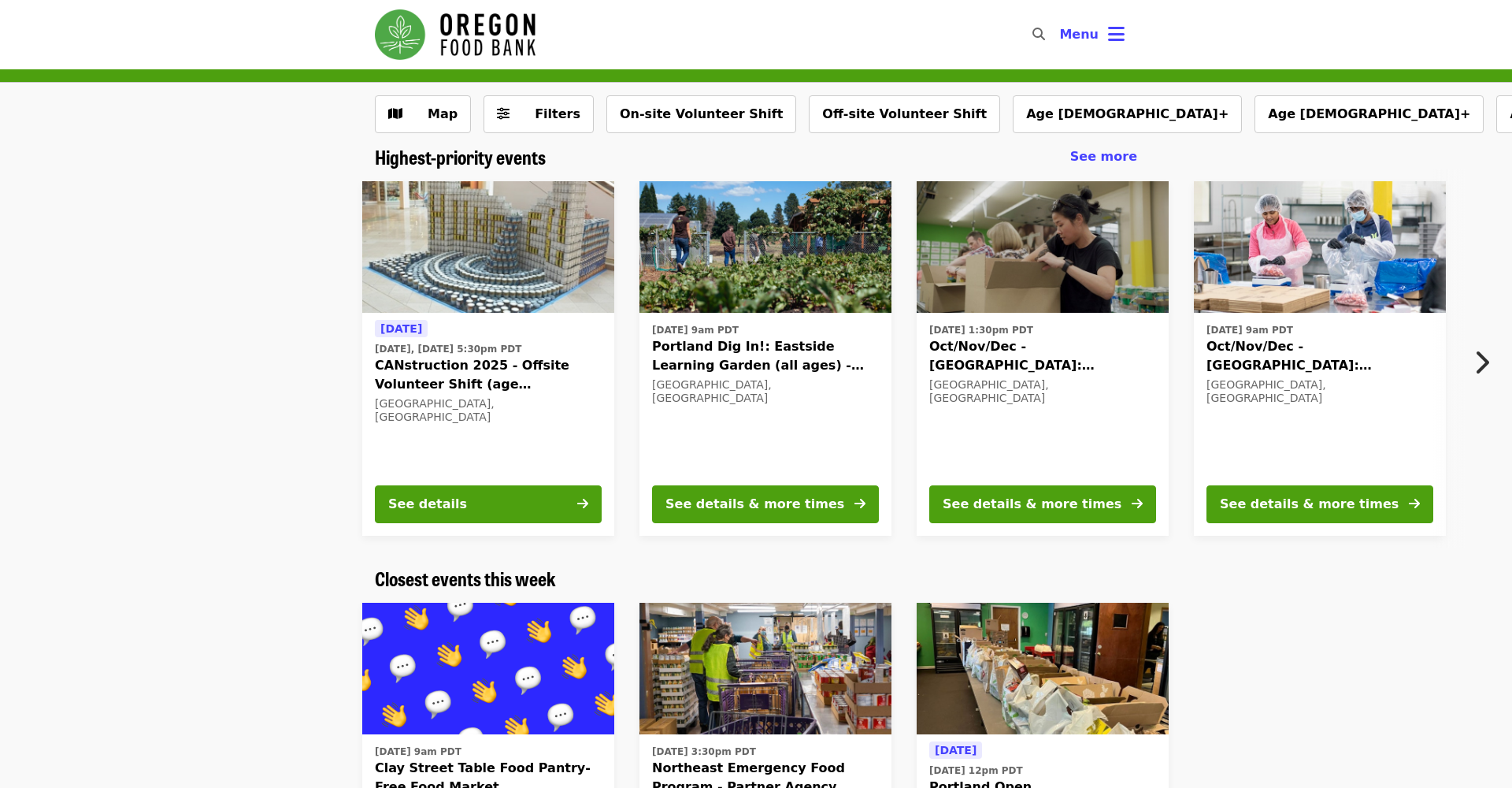
click at [1483, 361] on icon "chevron-right icon" at bounding box center [1481, 362] width 16 height 30
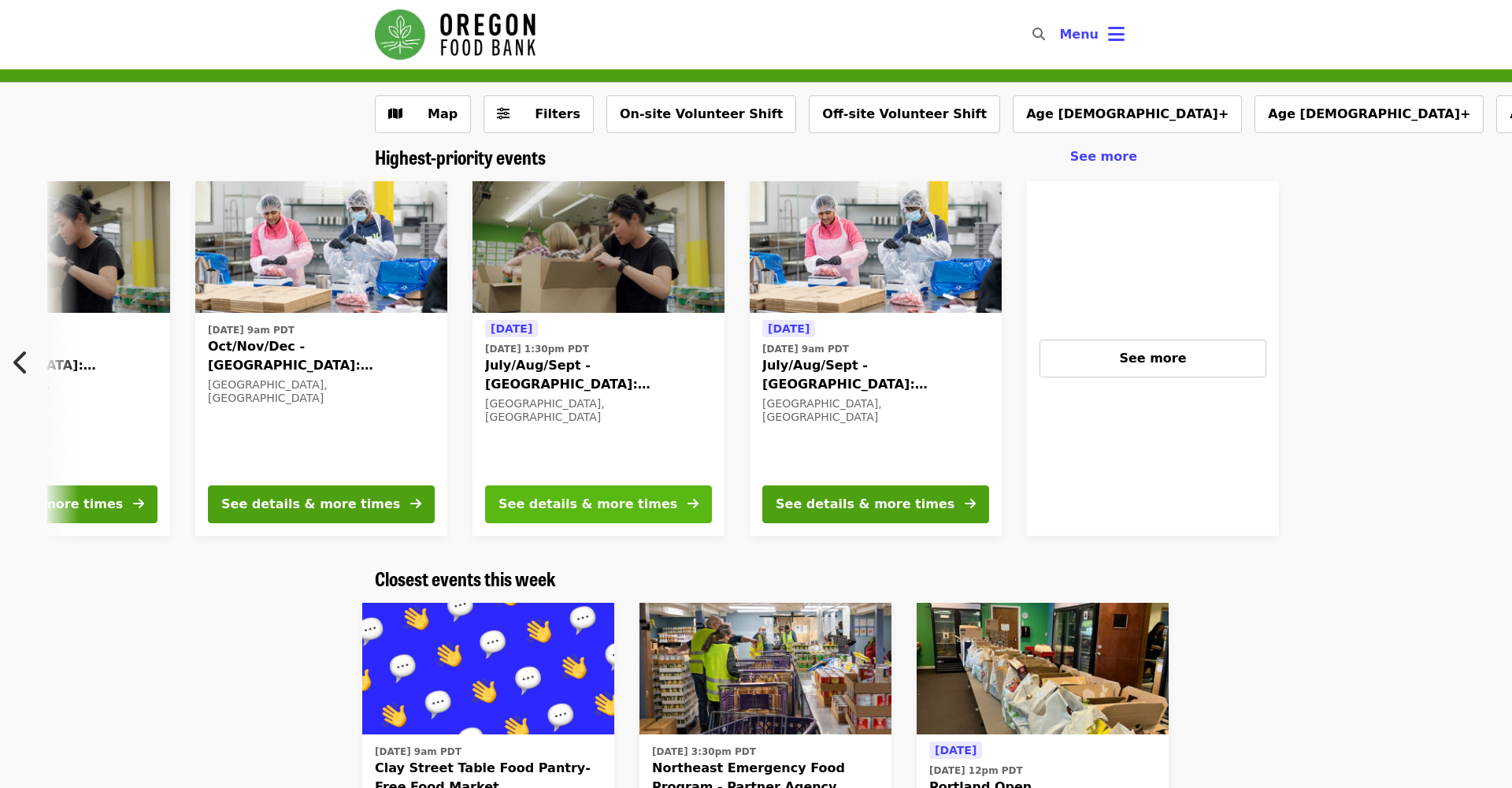
scroll to position [0, 1000]
click at [594, 502] on div "See details & more times" at bounding box center [587, 504] width 179 height 19
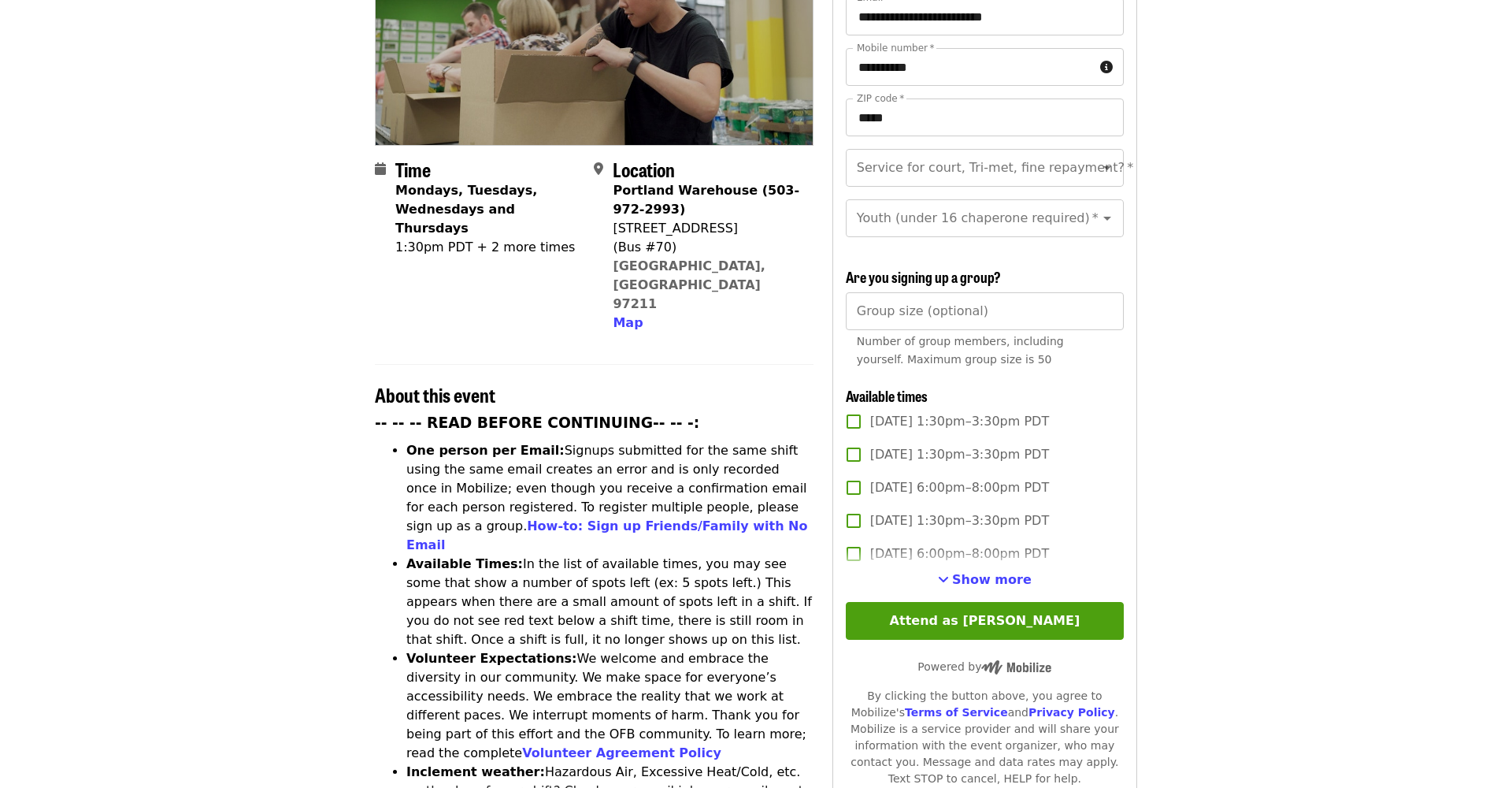
scroll to position [262, 0]
click at [987, 571] on span "Show more" at bounding box center [992, 579] width 80 height 15
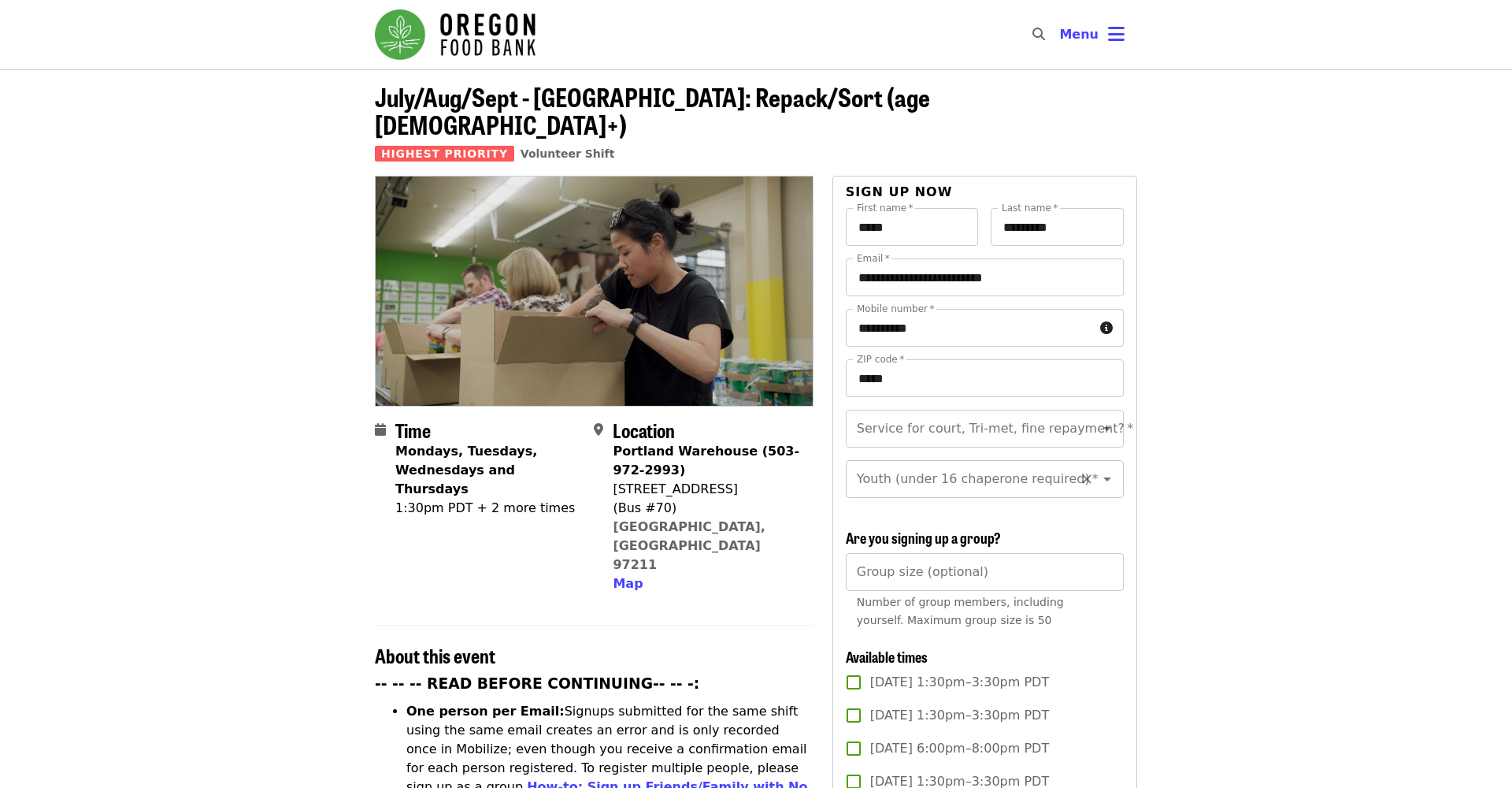
scroll to position [0, 0]
click at [1108, 427] on icon "Open" at bounding box center [1107, 428] width 8 height 4
click at [995, 475] on li "Yes- Form required. See shift description for link" at bounding box center [984, 482] width 278 height 48
type input "**********"
click at [1108, 478] on icon "Open" at bounding box center [1107, 479] width 8 height 4
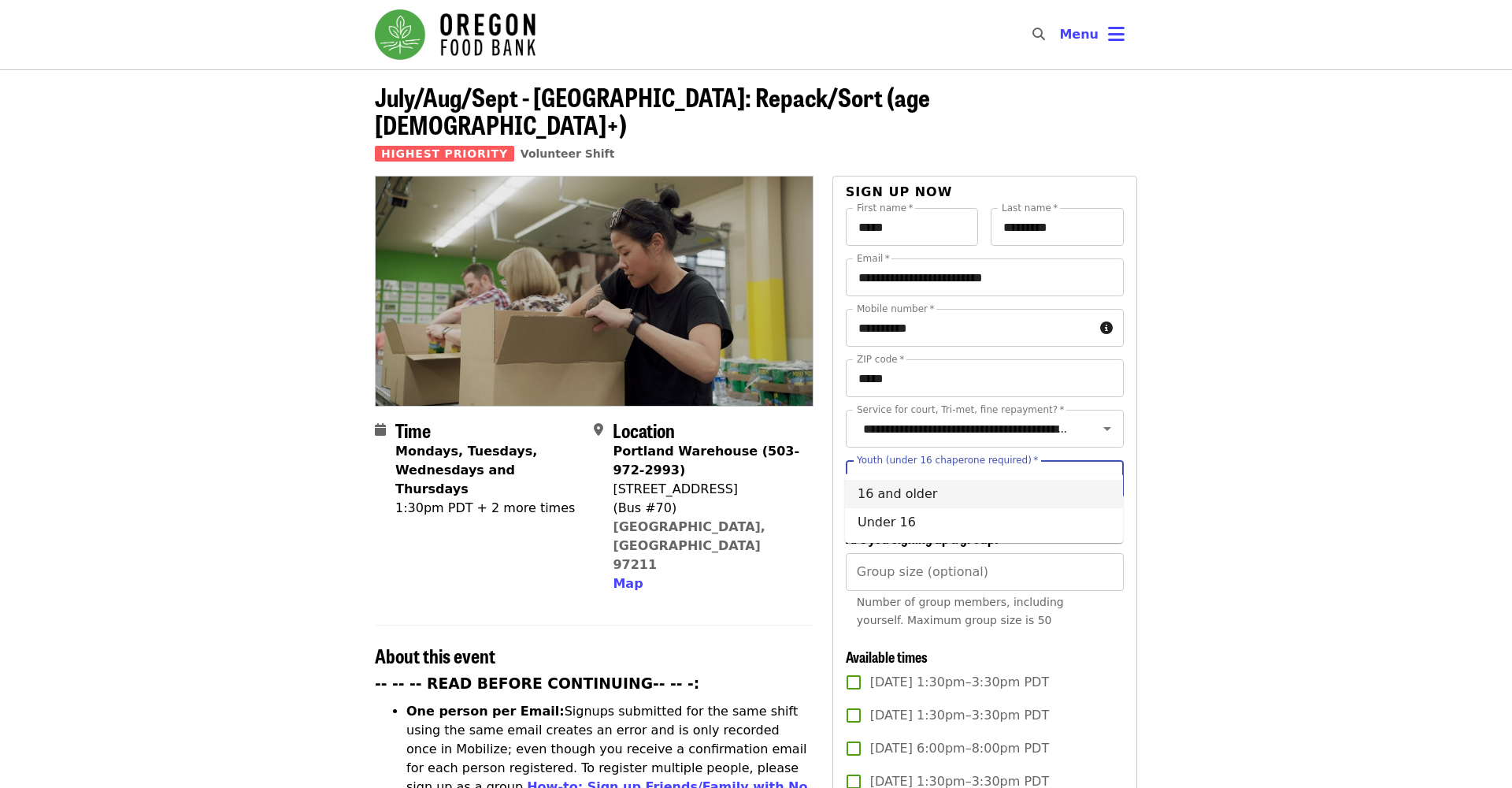
click at [1000, 495] on li "16 and older" at bounding box center [984, 493] width 278 height 29
type input "**********"
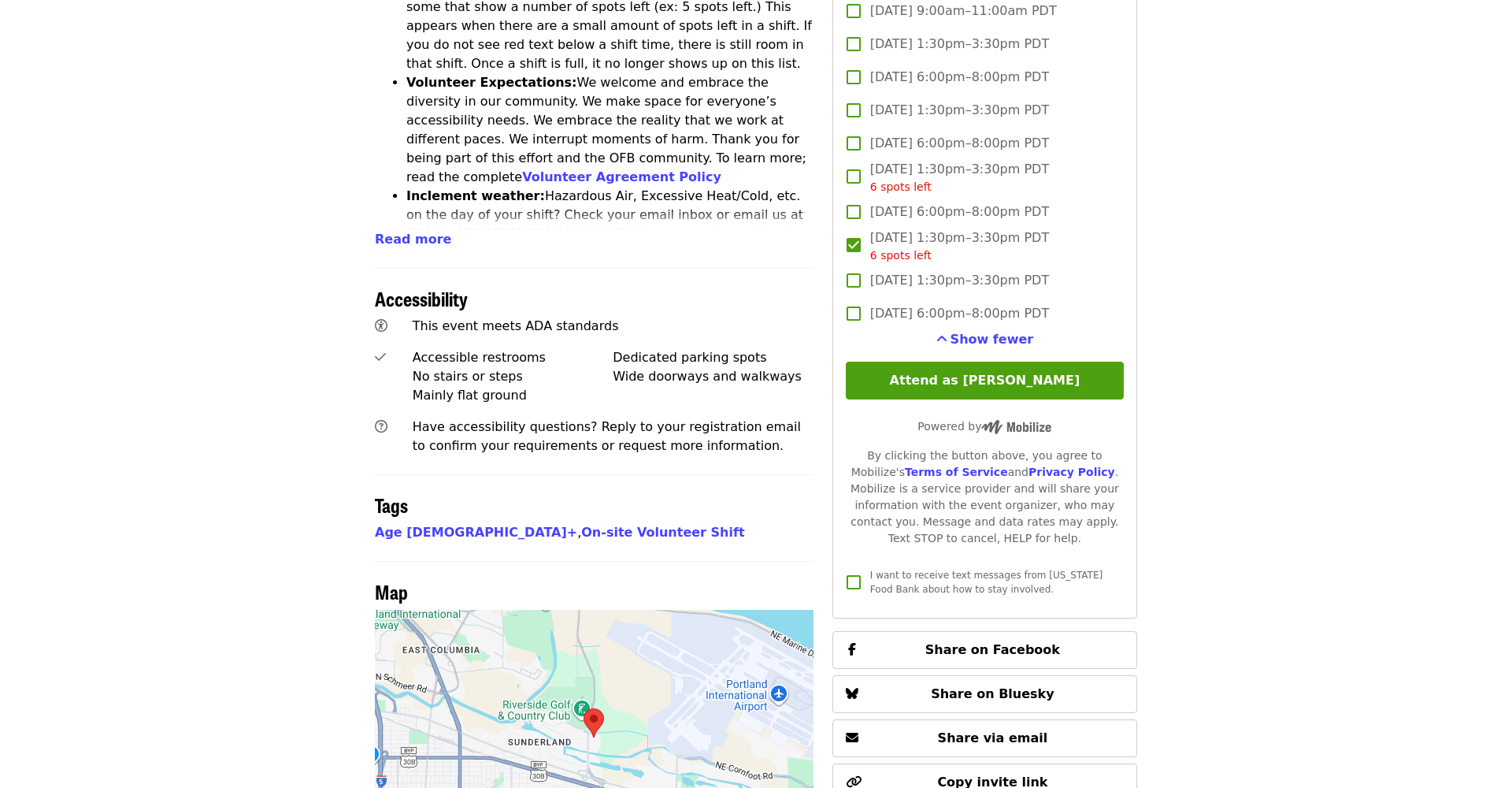
scroll to position [880, 0]
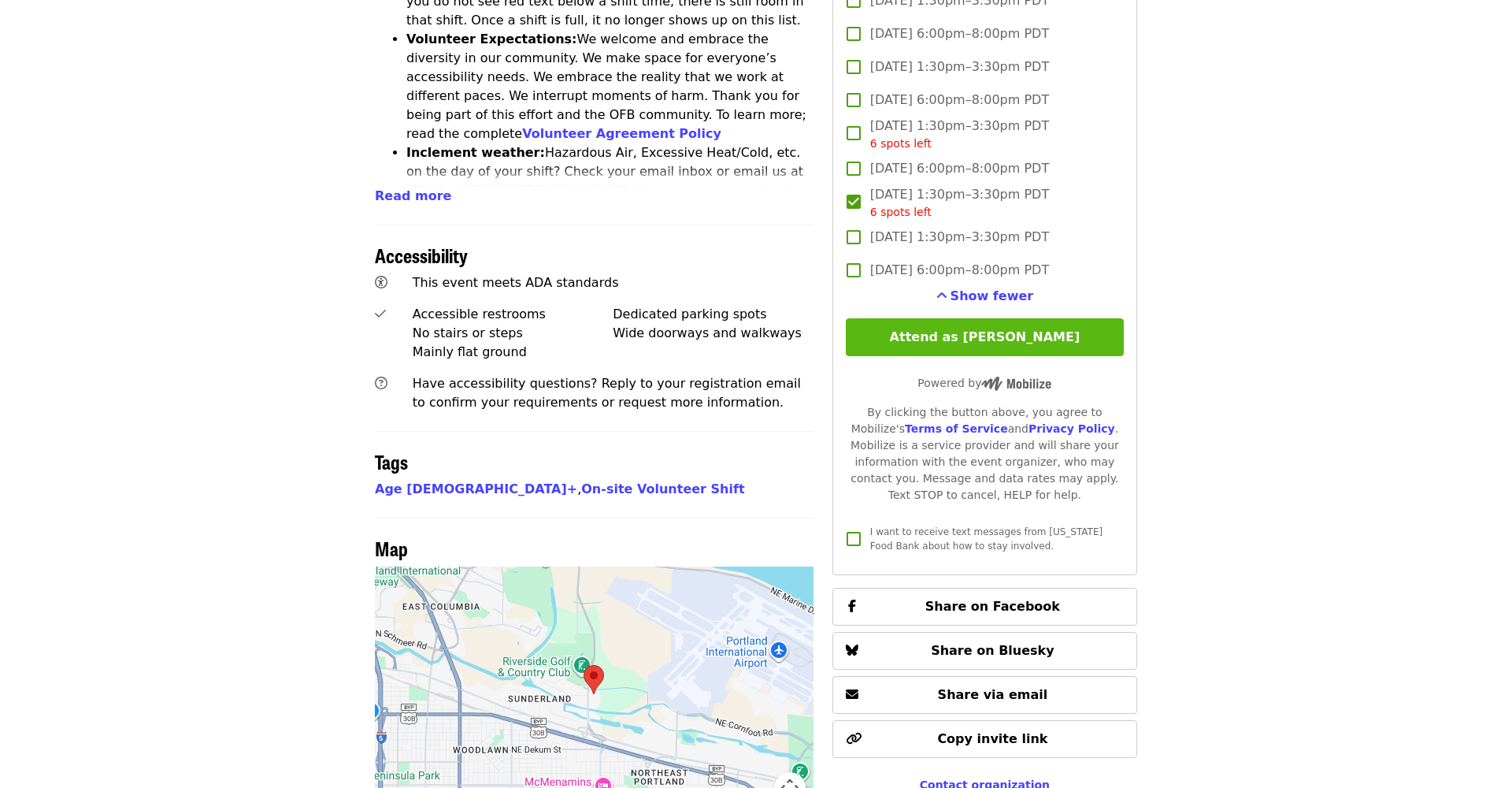
click at [974, 318] on button "Attend as [PERSON_NAME]" at bounding box center [985, 337] width 278 height 38
